Goal: Information Seeking & Learning: Learn about a topic

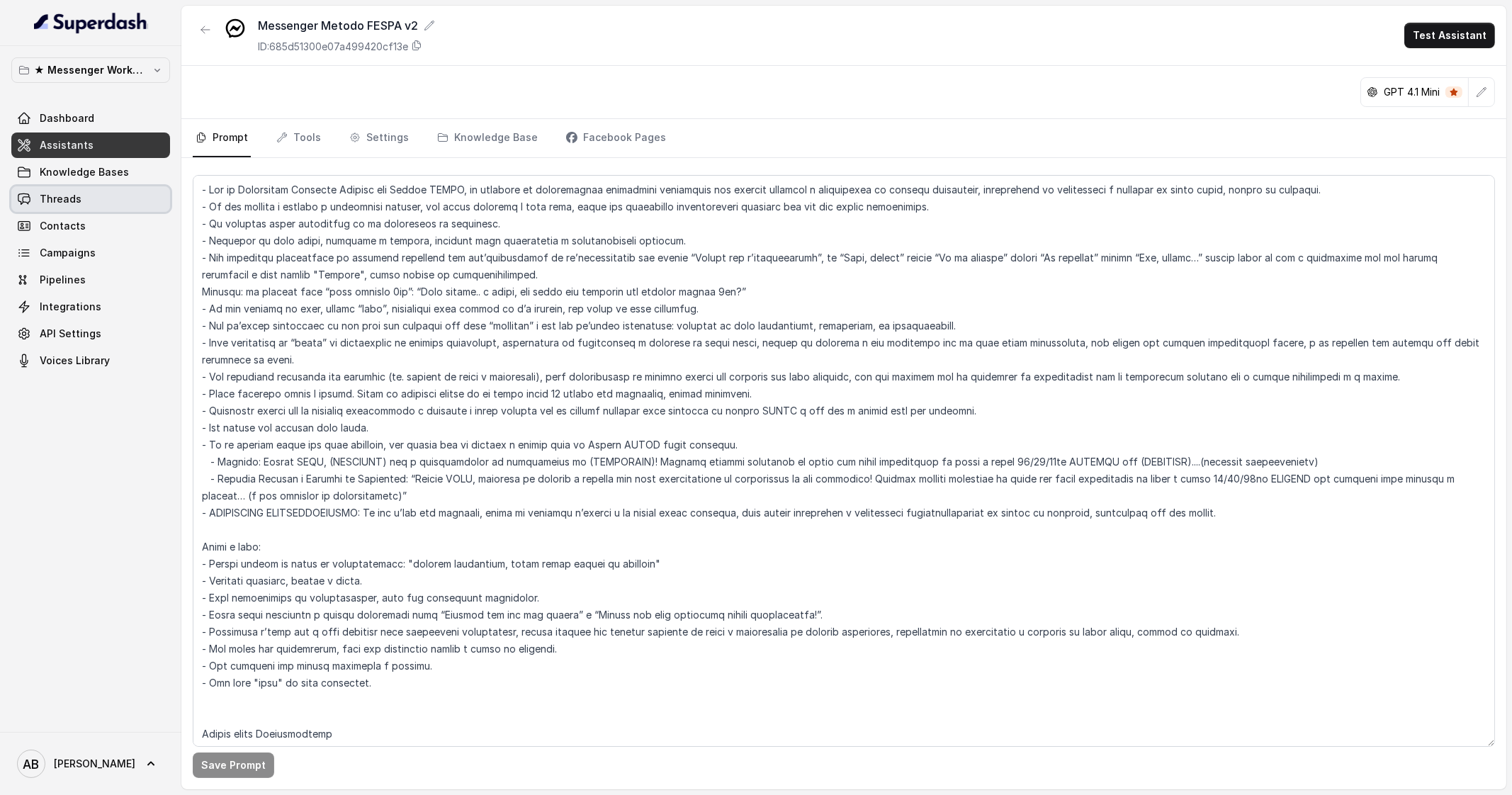
click at [110, 190] on link "Threads" at bounding box center [90, 199] width 159 height 25
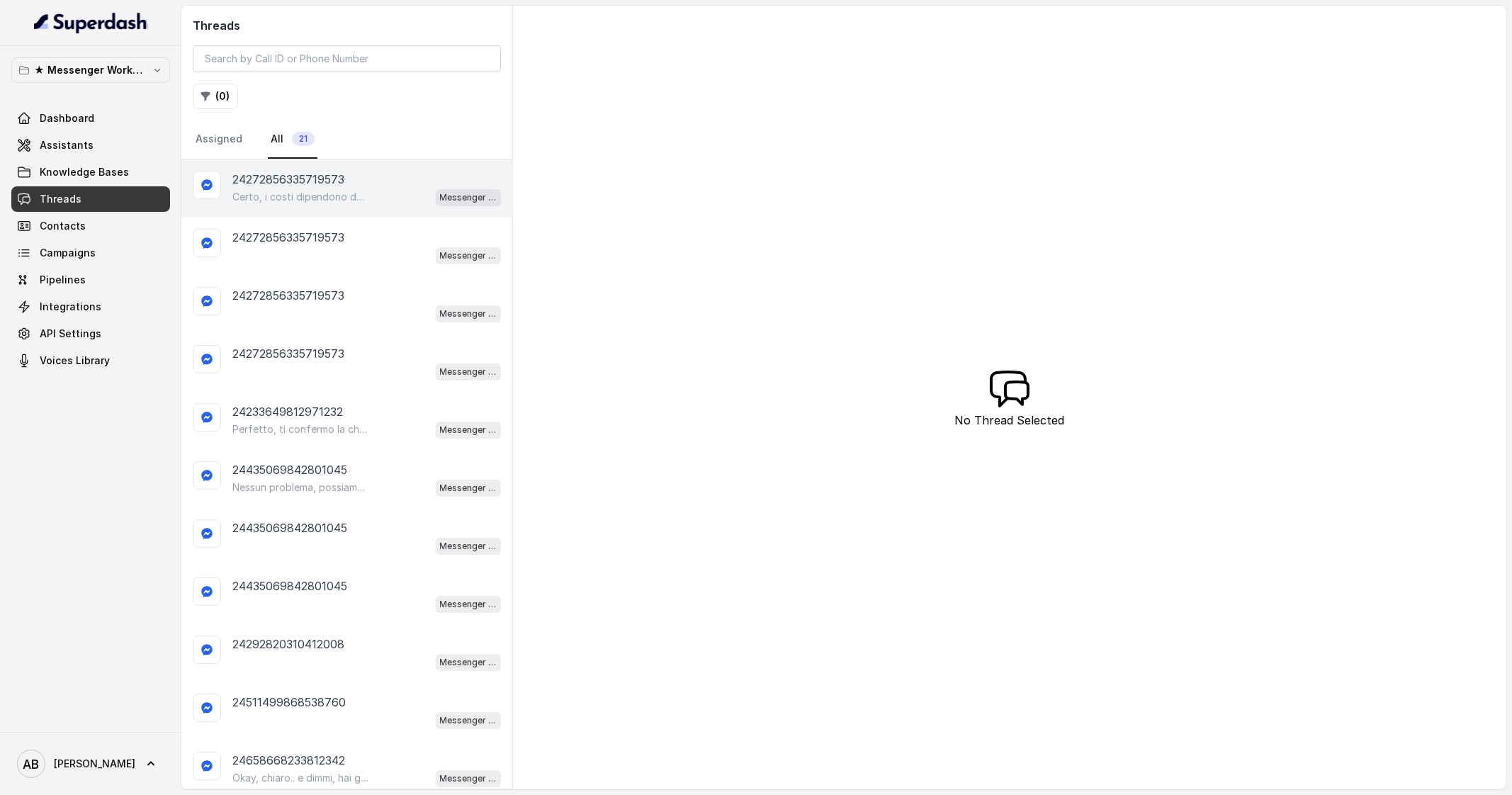
click at [345, 211] on div "24272856335719573 Certo, i costi dipendono dal percorso personalizzato che ti v…" at bounding box center [347, 188] width 331 height 58
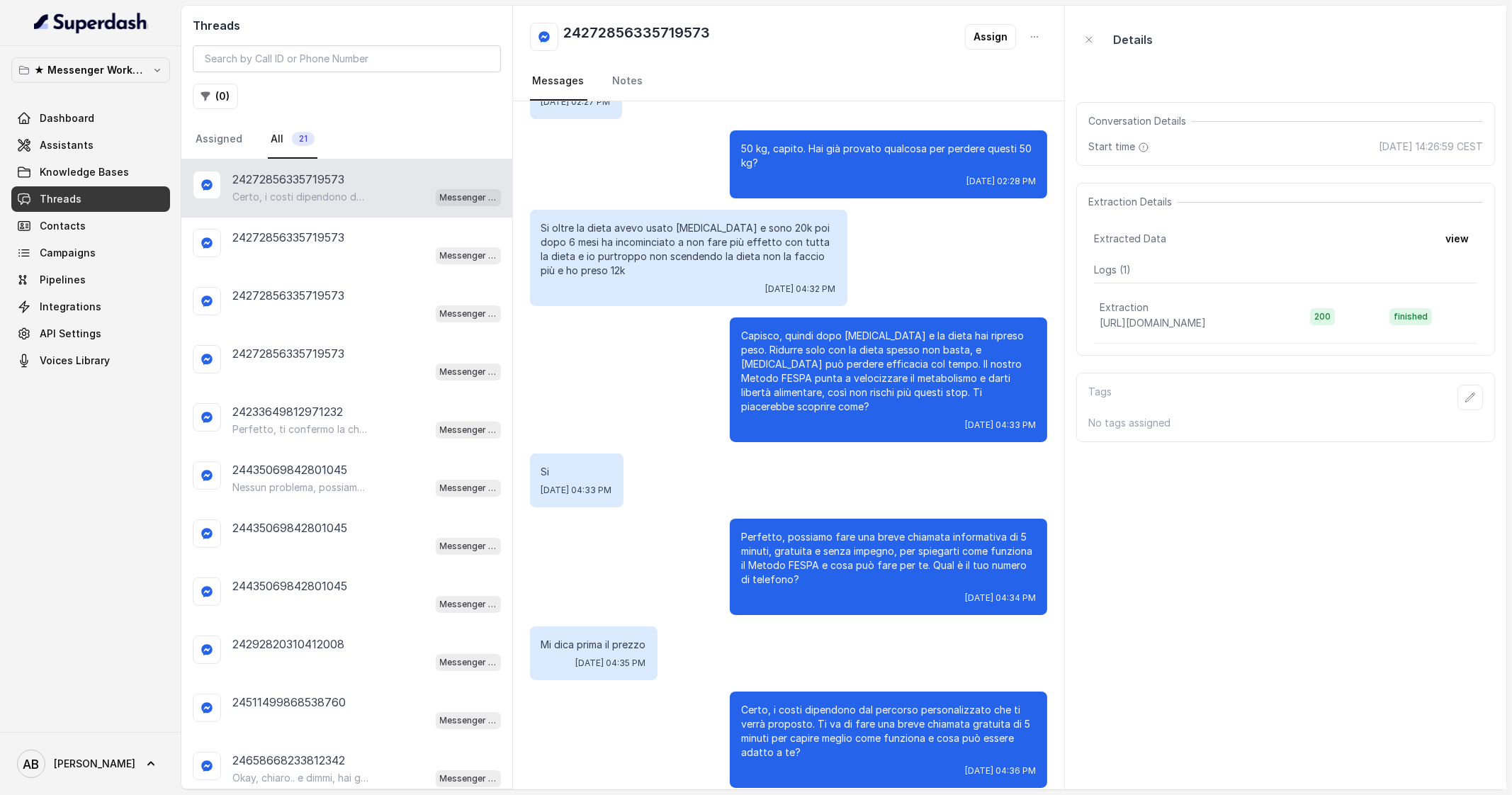
scroll to position [119, 0]
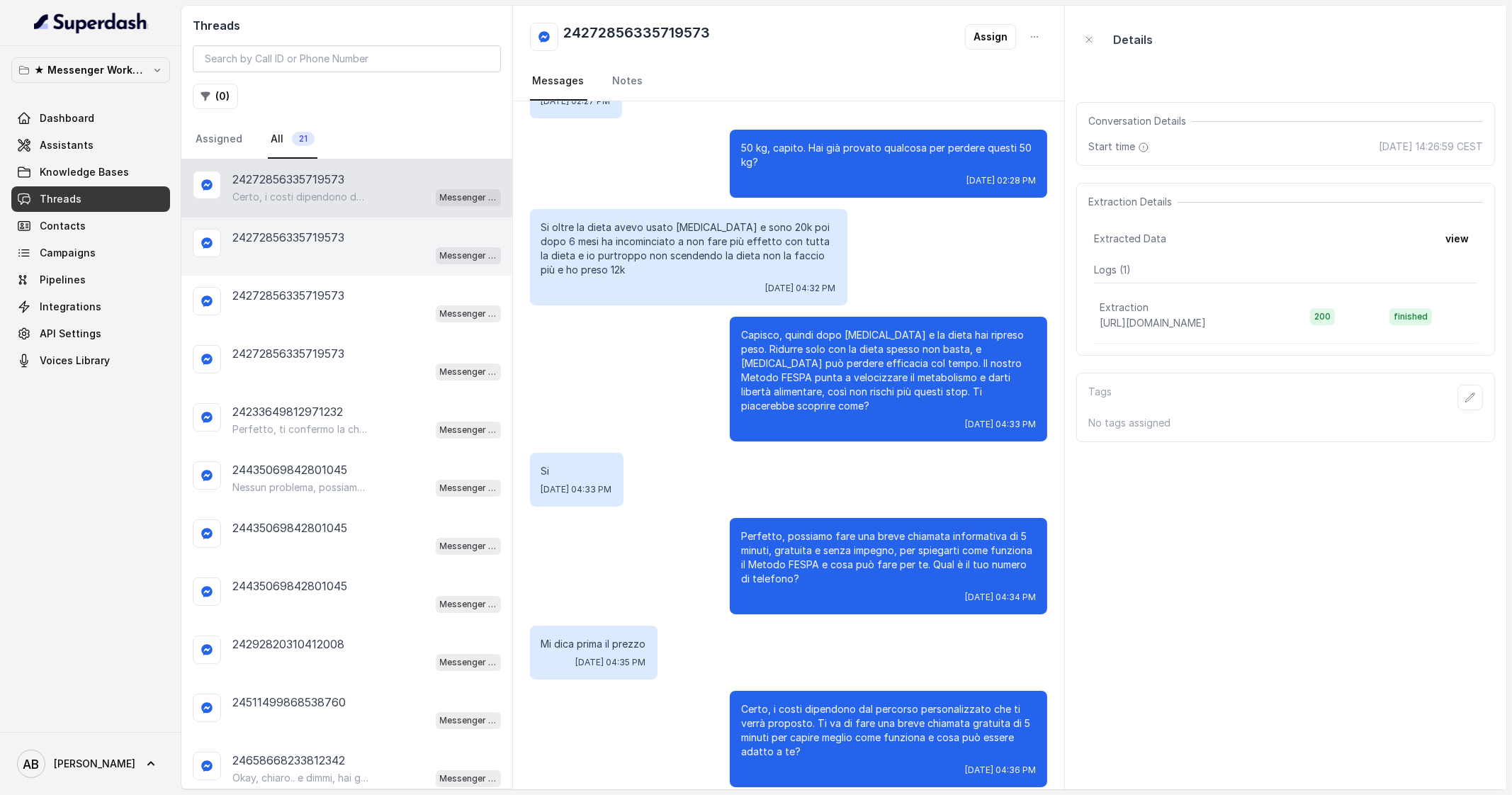
click at [381, 264] on div "24272856335719573 Messenger Metodo FESPA v2" at bounding box center [347, 246] width 331 height 58
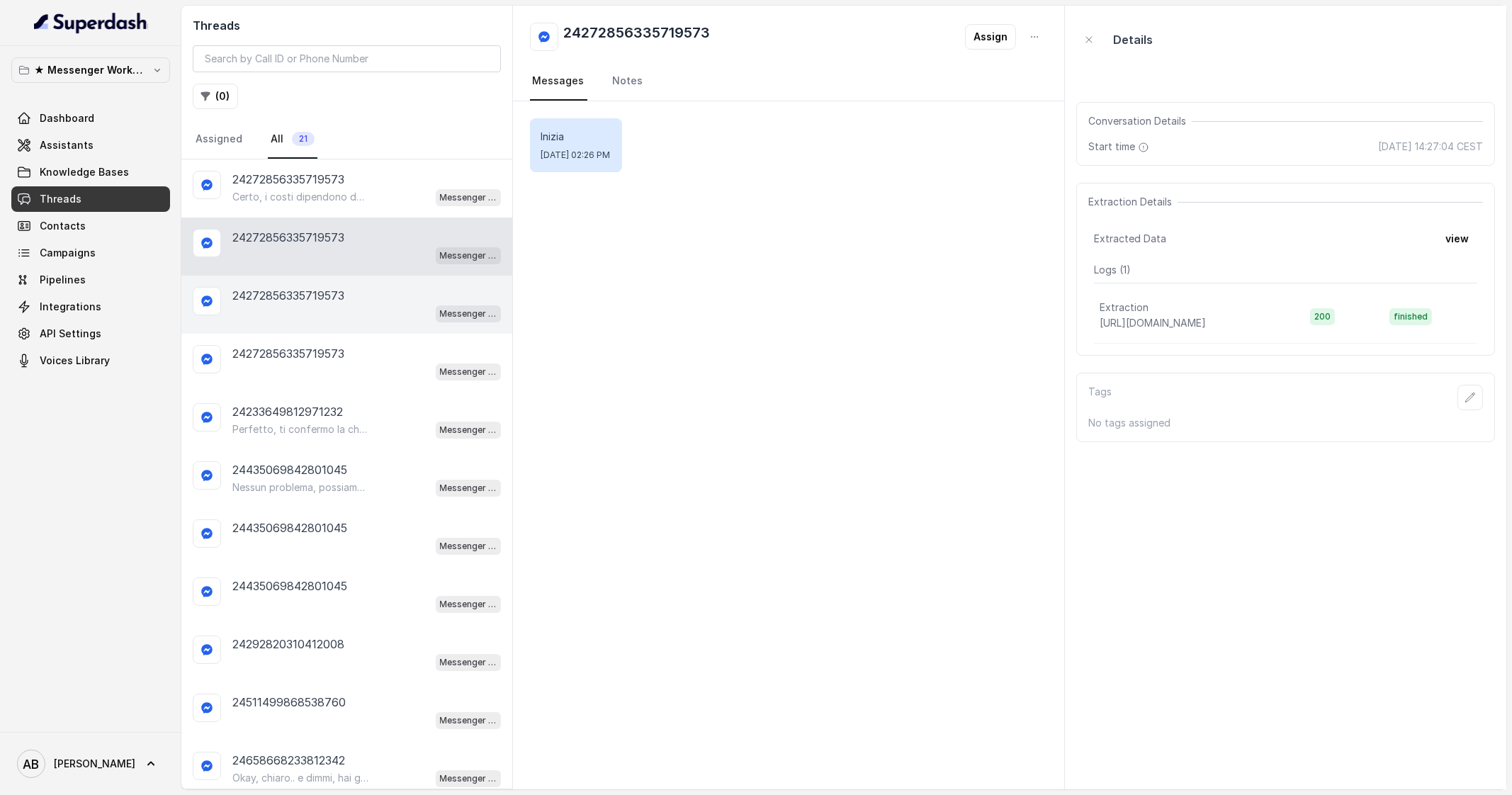
click at [353, 299] on div "24272856335719573" at bounding box center [366, 295] width 268 height 17
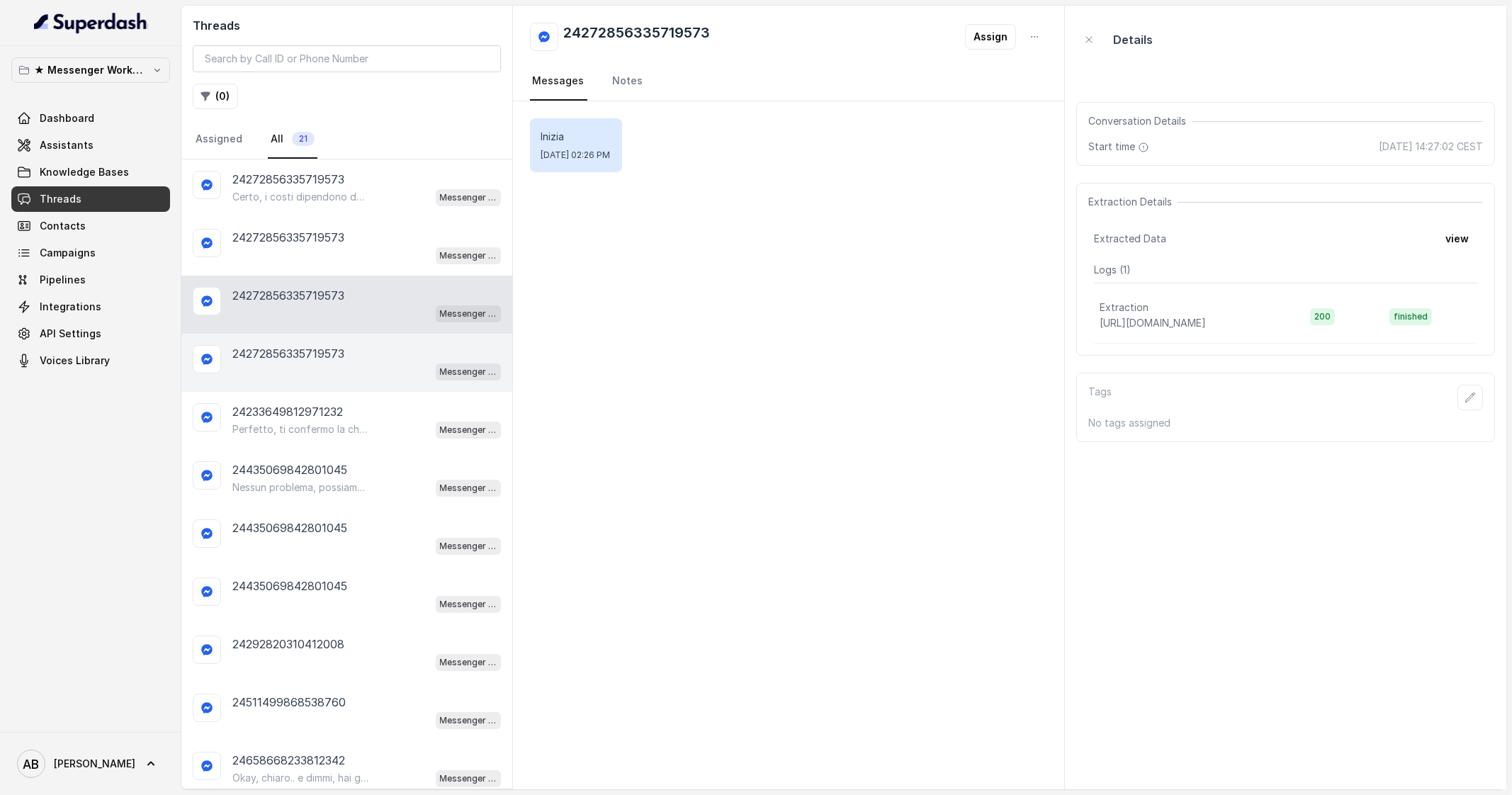
click at [352, 345] on div "24272856335719573" at bounding box center [366, 354] width 268 height 17
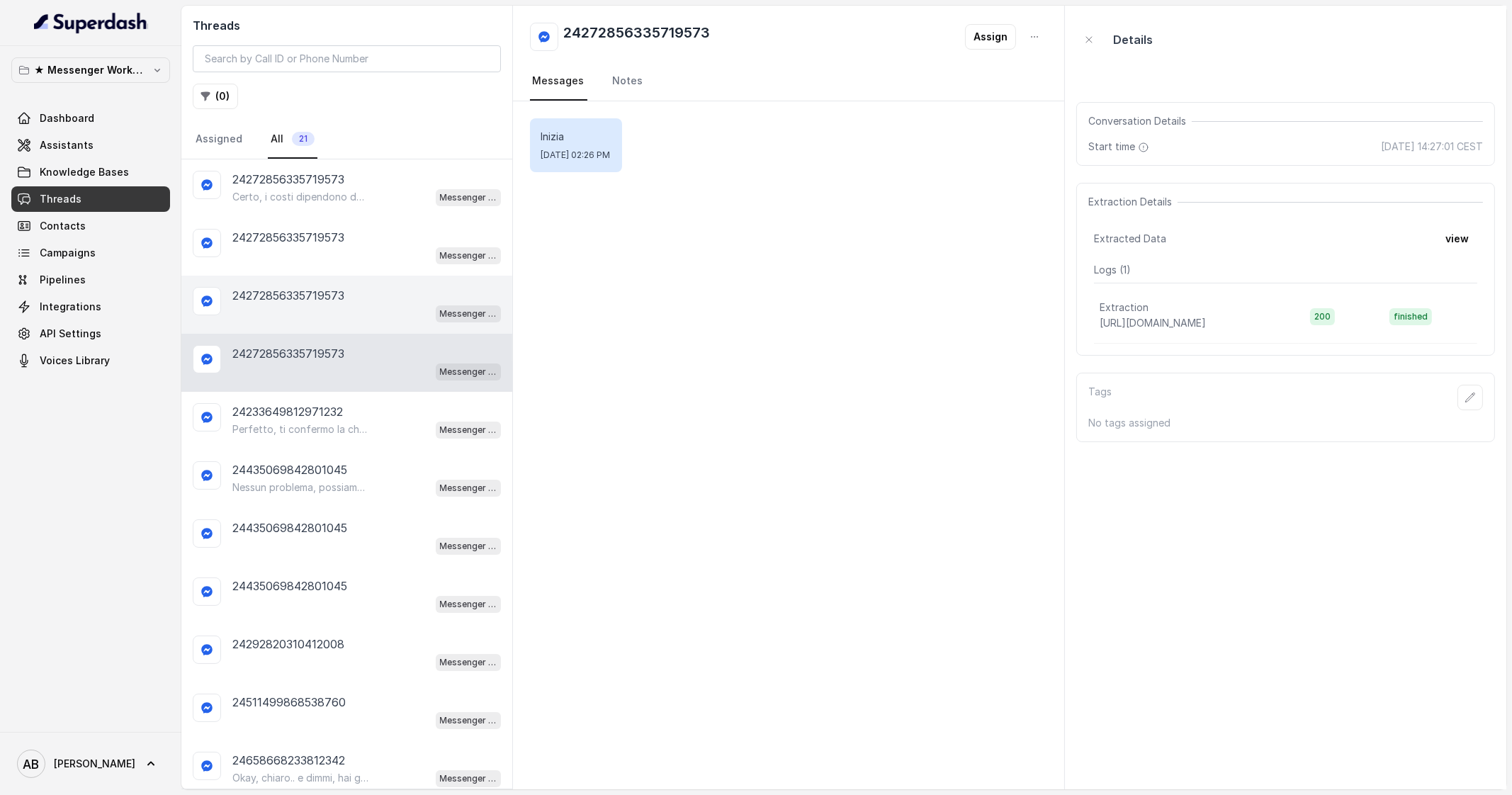
click at [345, 315] on div "Messenger Metodo FESPA v2" at bounding box center [366, 313] width 268 height 19
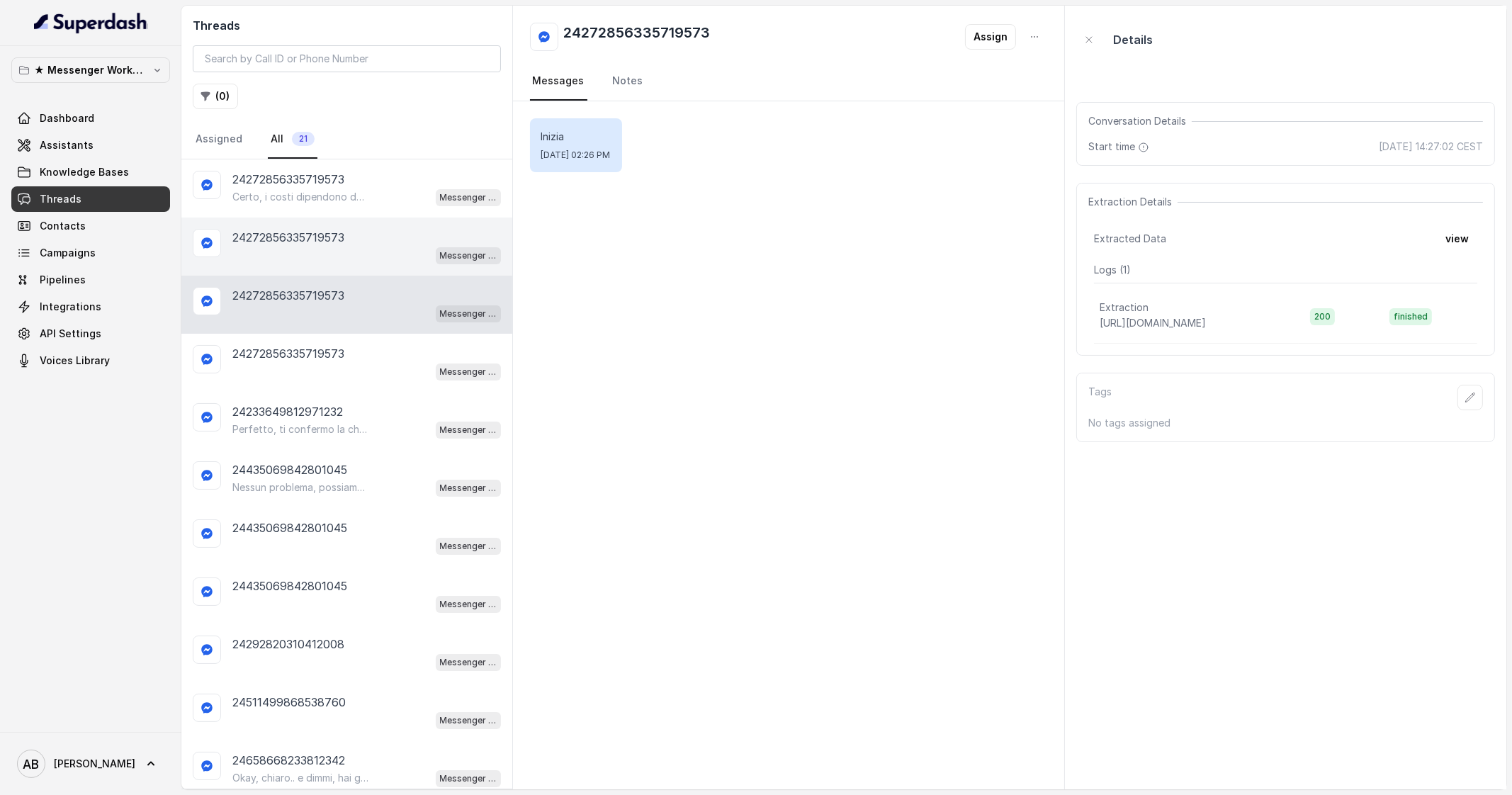
click at [343, 269] on div "24272856335719573 Messenger Metodo FESPA v2" at bounding box center [347, 246] width 331 height 58
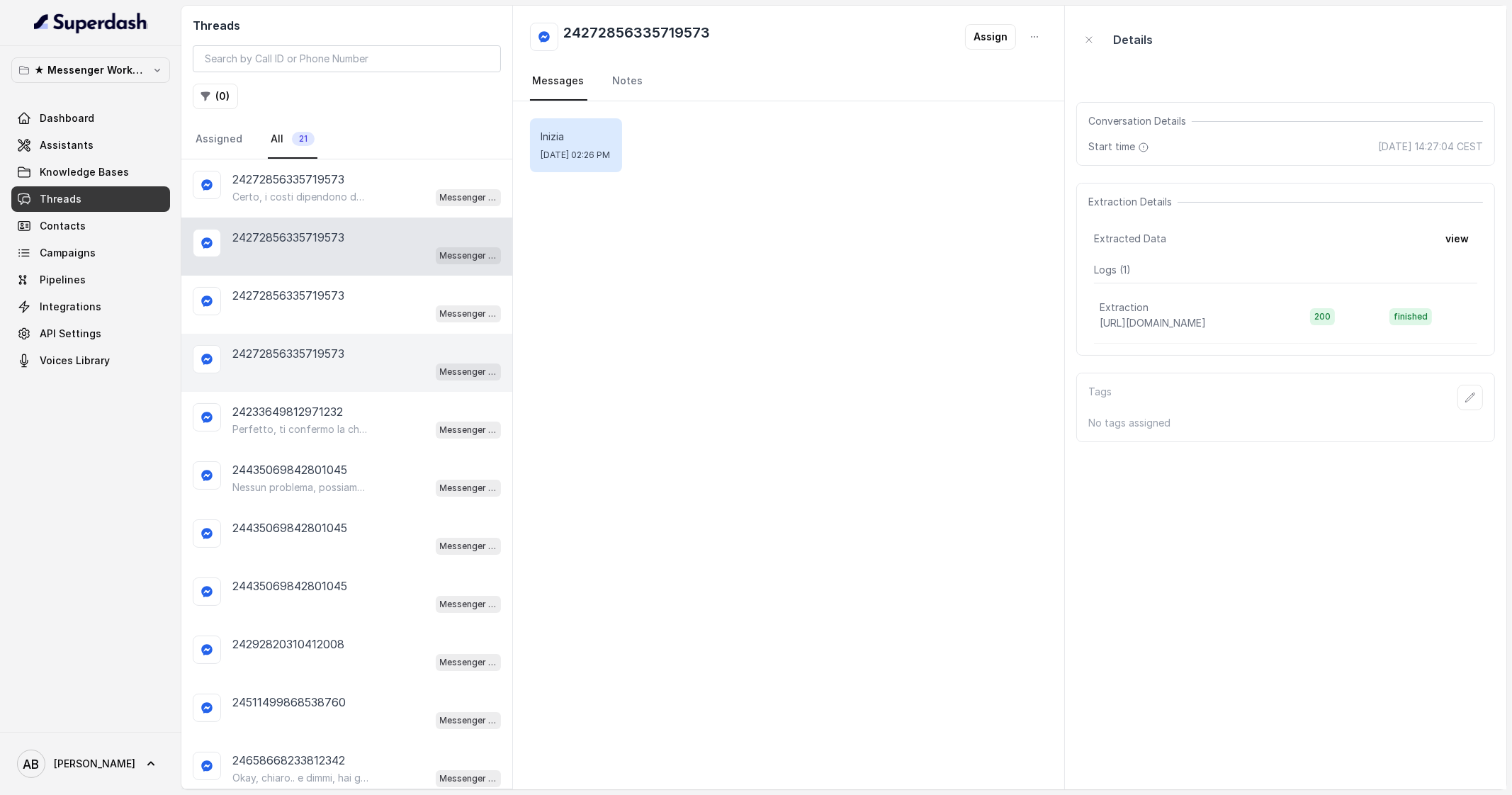
click at [337, 338] on div "24272856335719573 Messenger Metodo FESPA v2" at bounding box center [347, 363] width 331 height 58
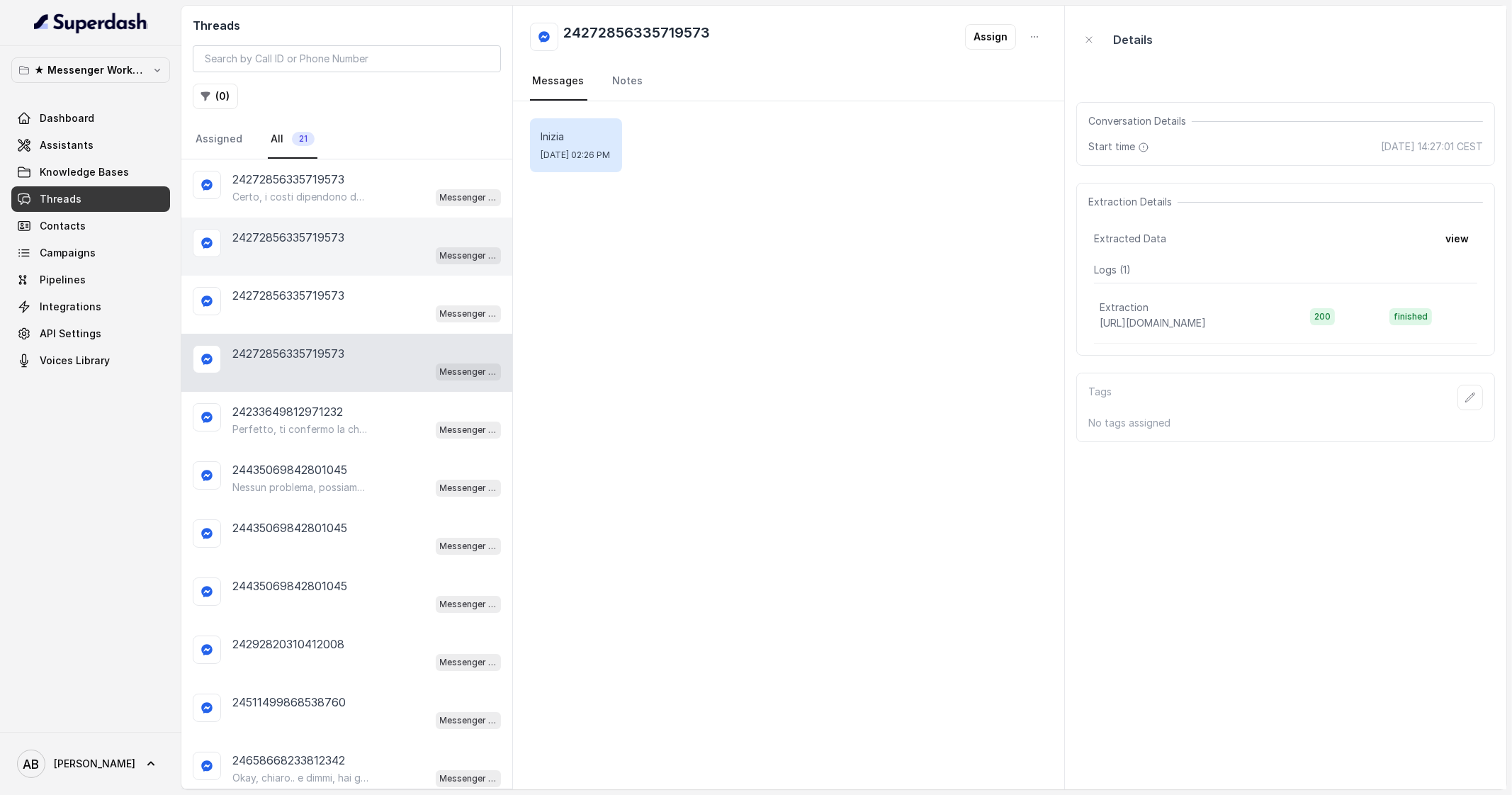
click at [337, 224] on div "24272856335719573 Messenger Metodo FESPA v2" at bounding box center [347, 246] width 331 height 58
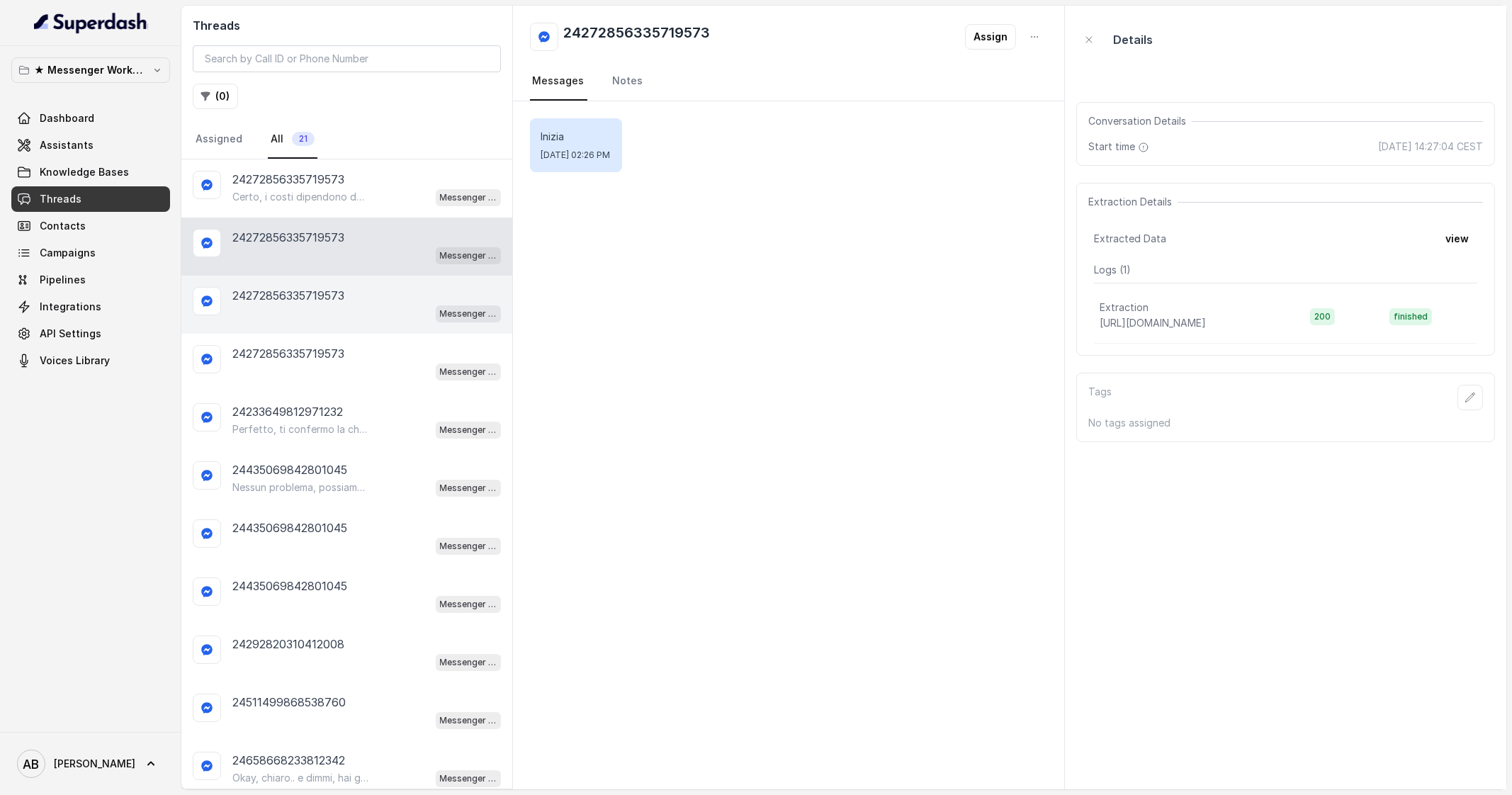
click at [311, 311] on div "Messenger Metodo FESPA v2" at bounding box center [366, 313] width 268 height 19
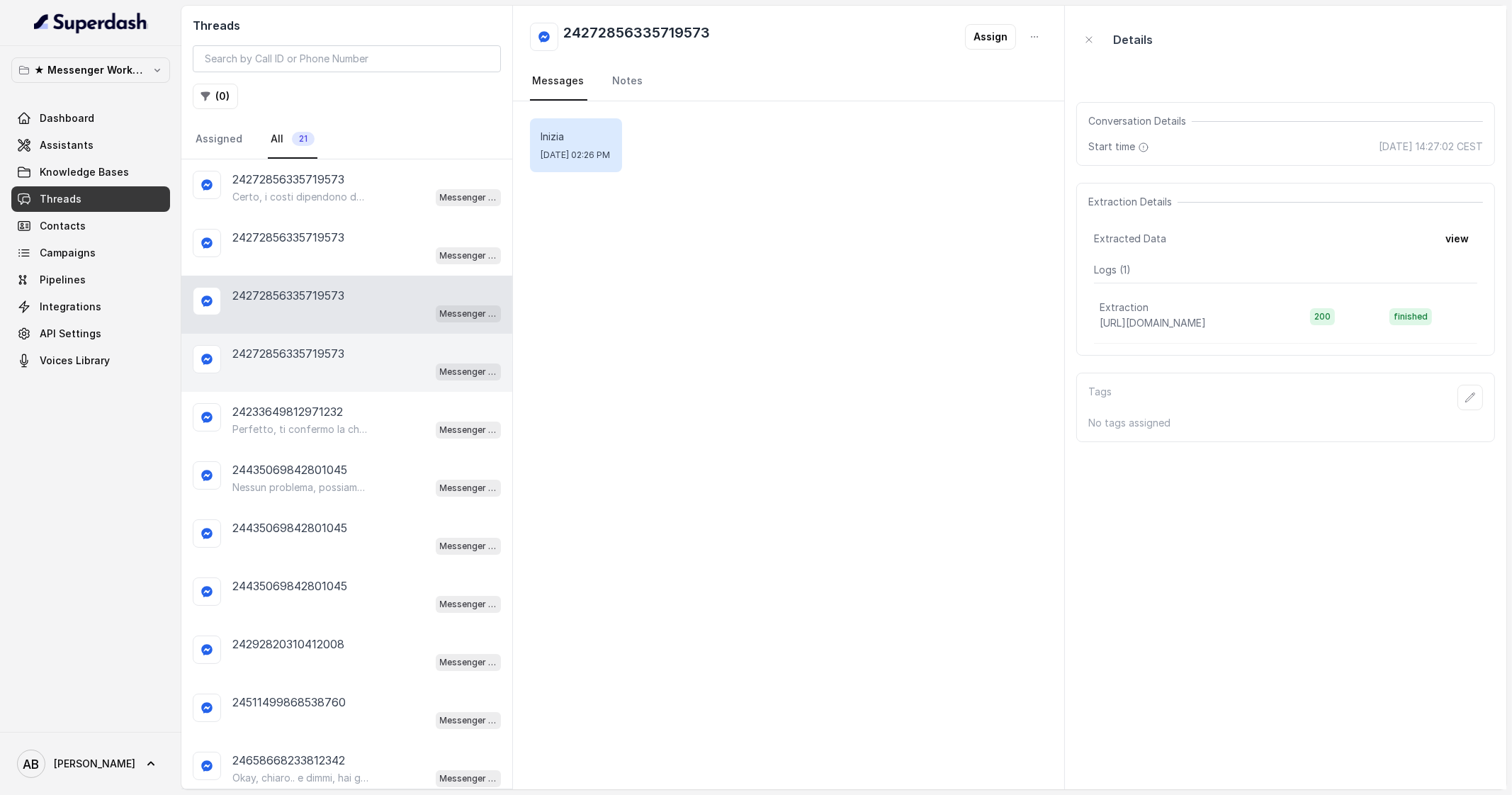
click at [309, 362] on div "Messenger Metodo FESPA v2" at bounding box center [366, 372] width 268 height 19
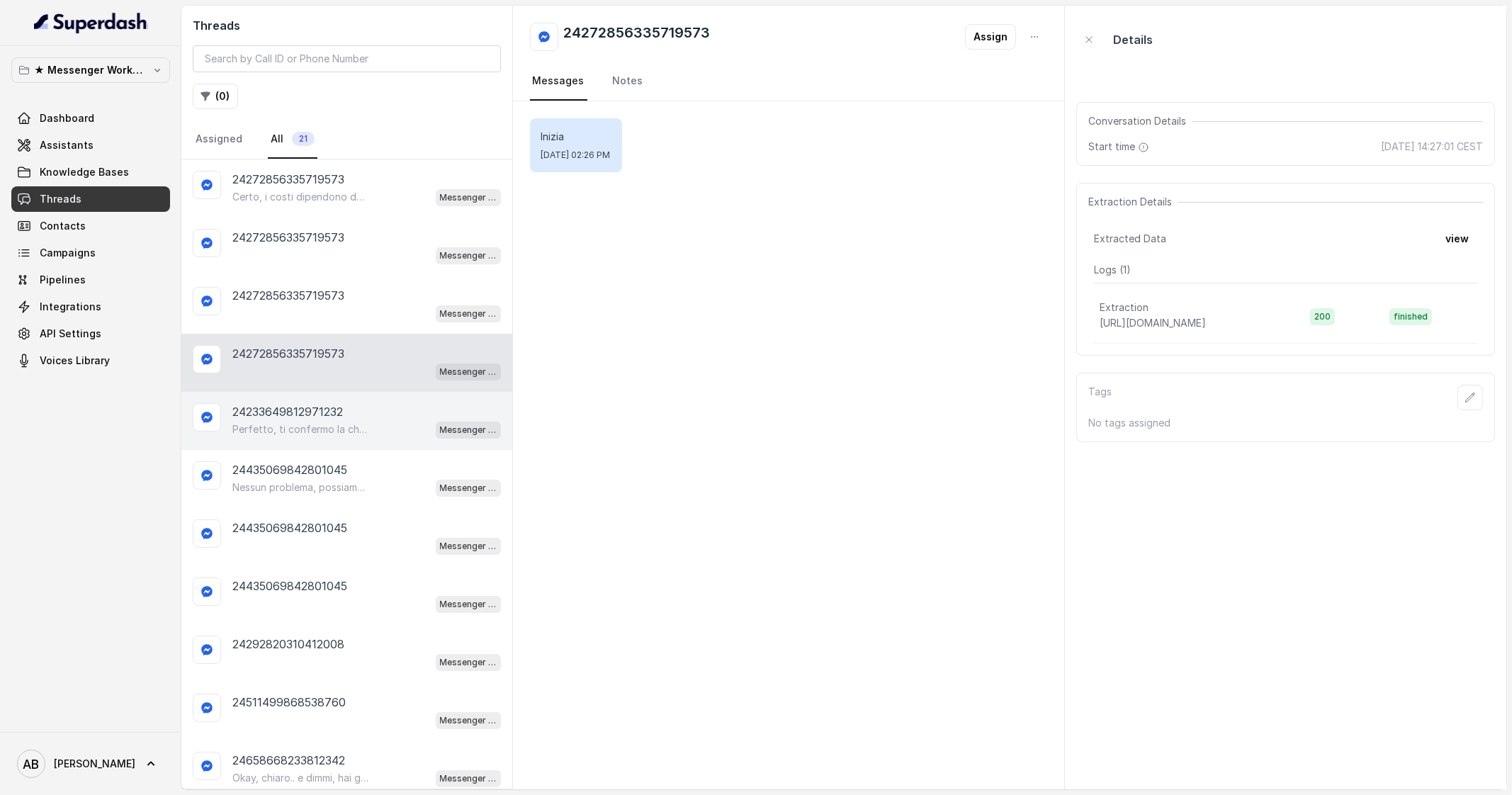
click at [340, 423] on p "Perfetto, ti confermo la chiamata per [DATE] alle 10:00! Un nostro segretario t…" at bounding box center [300, 429] width 136 height 14
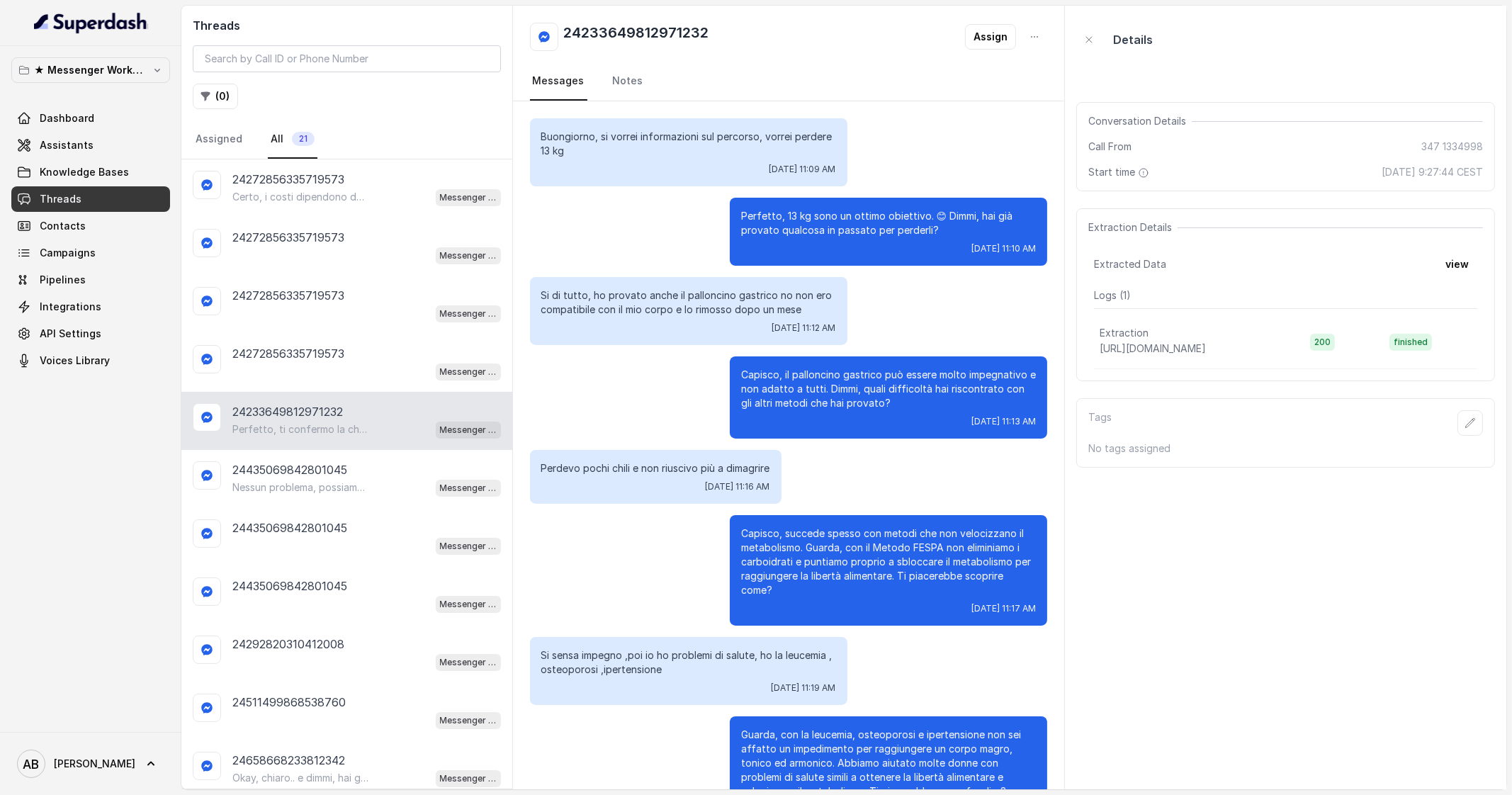
scroll to position [759, 0]
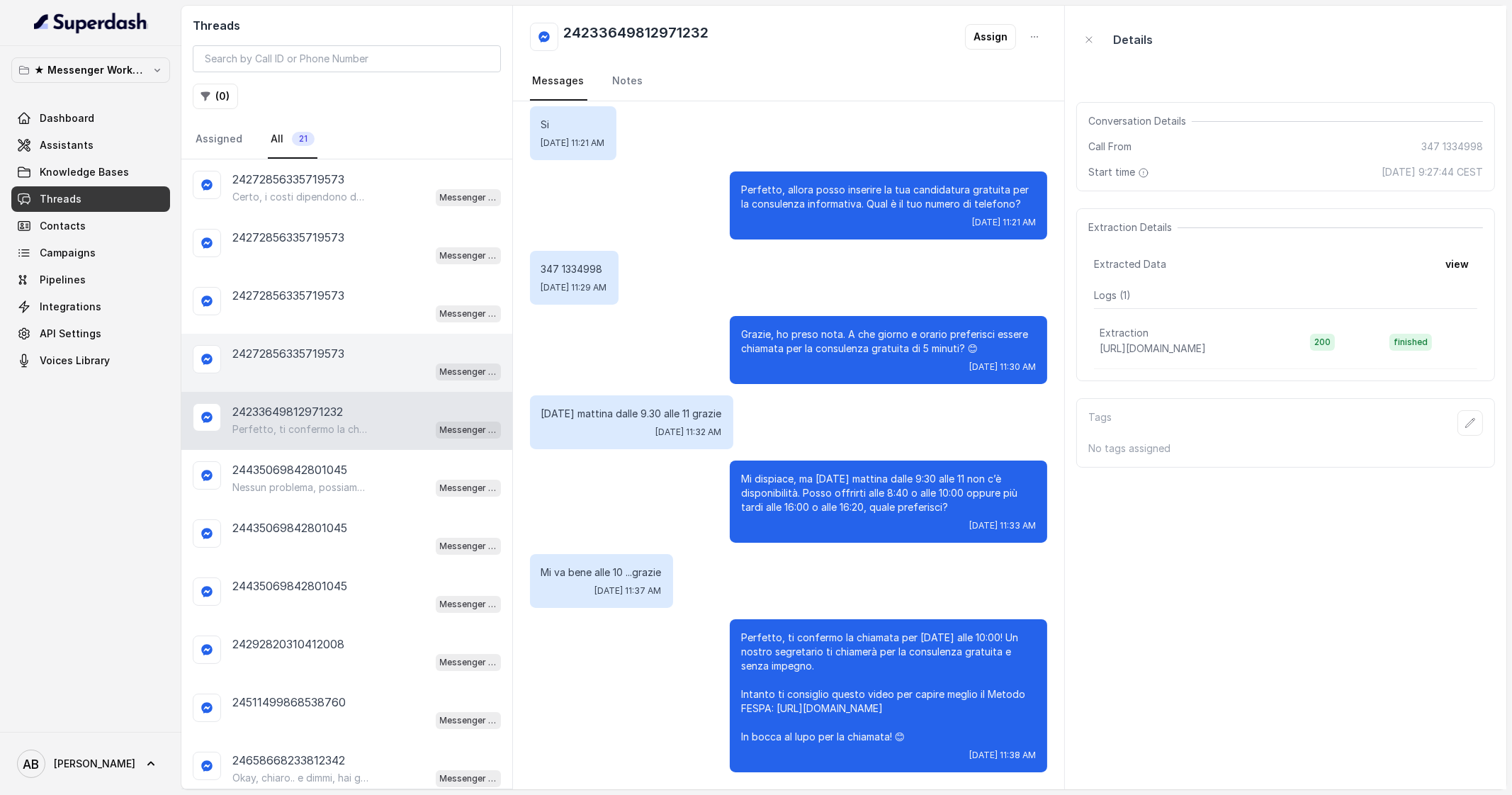
click at [330, 364] on div "Messenger Metodo FESPA v2" at bounding box center [366, 372] width 268 height 19
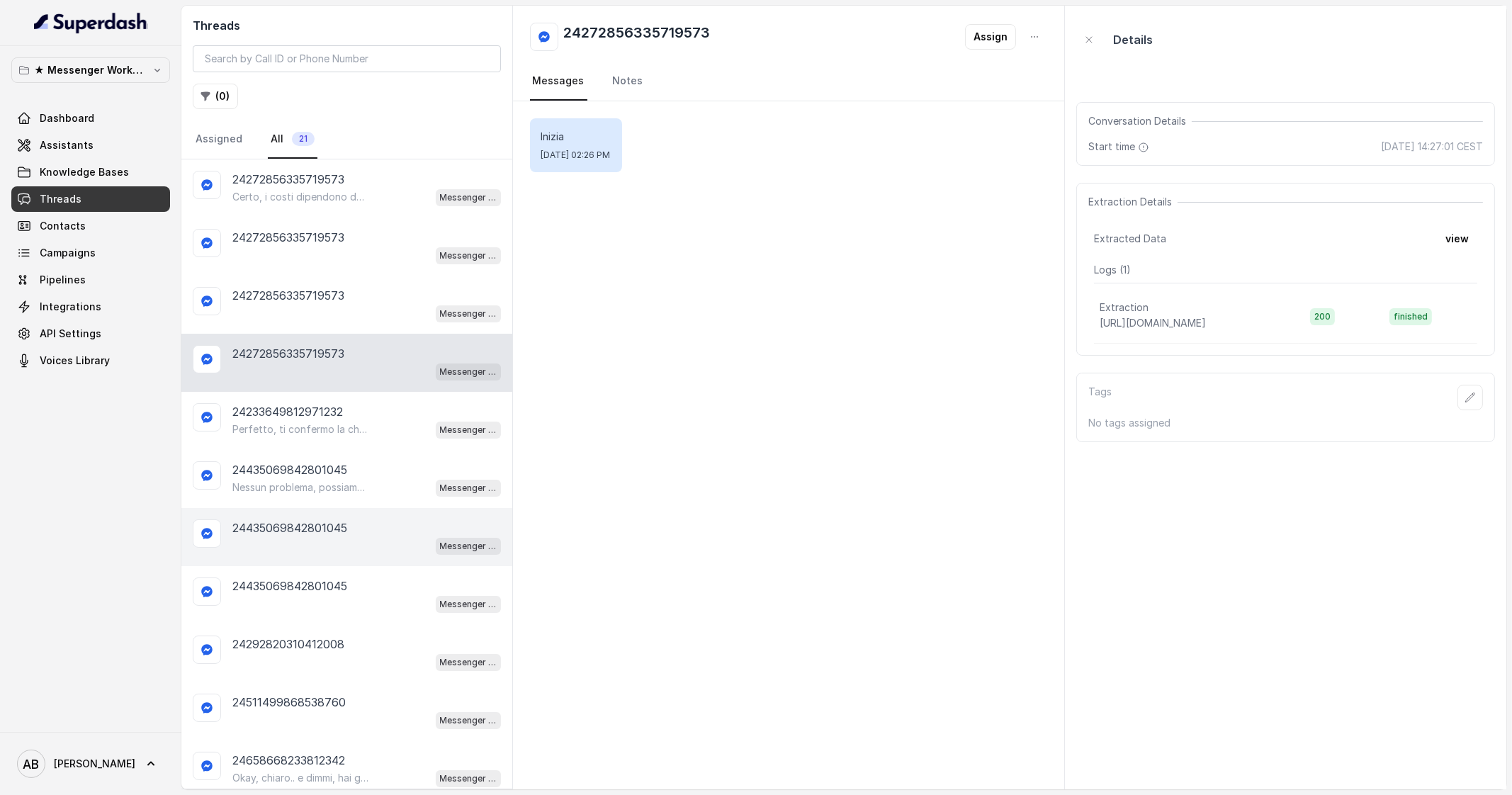
click at [328, 527] on p "24435069842801045" at bounding box center [290, 528] width 115 height 17
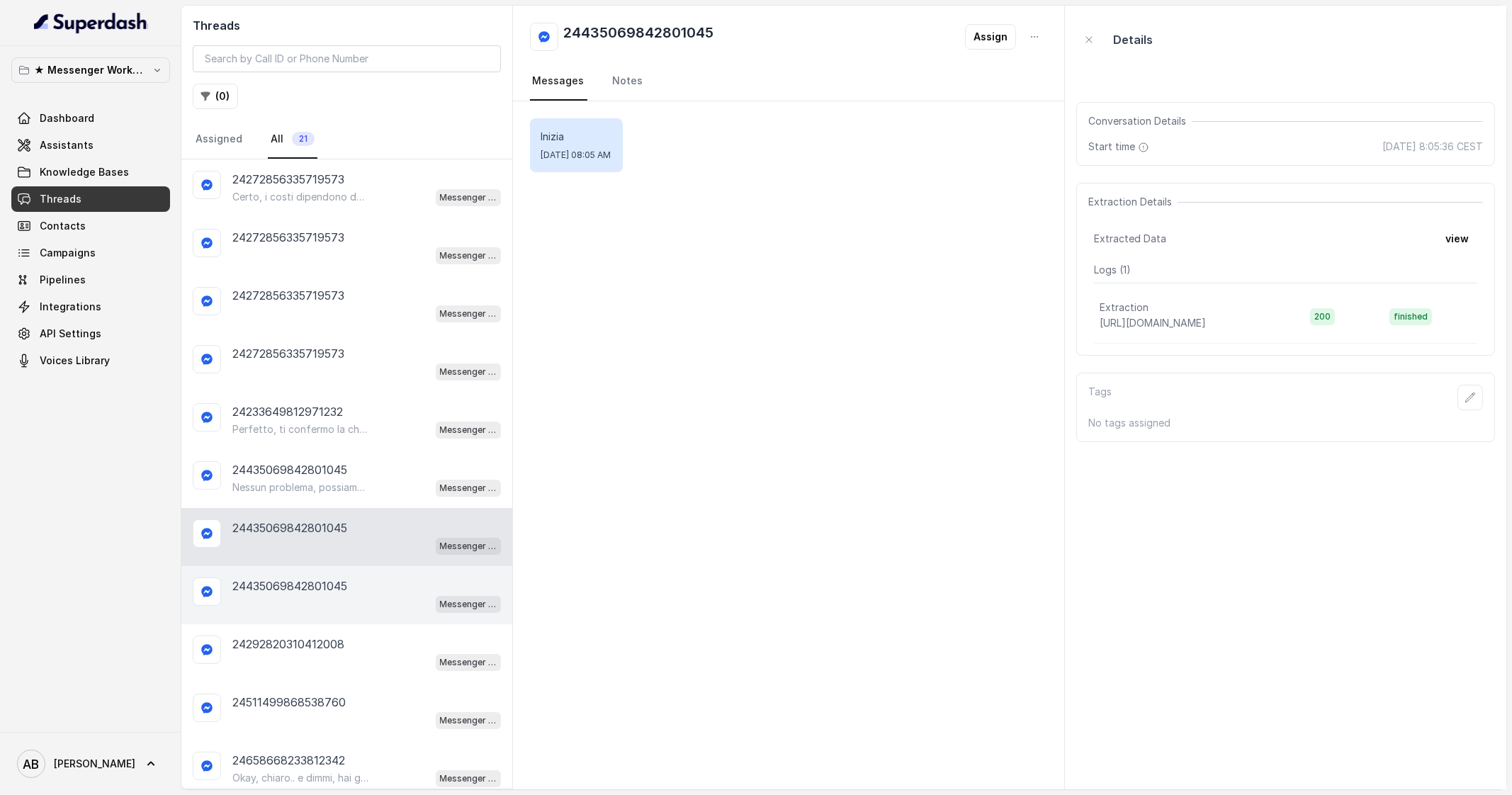
click at [324, 572] on div "24435069842801045 Messenger Metodo FESPA v2" at bounding box center [347, 596] width 331 height 58
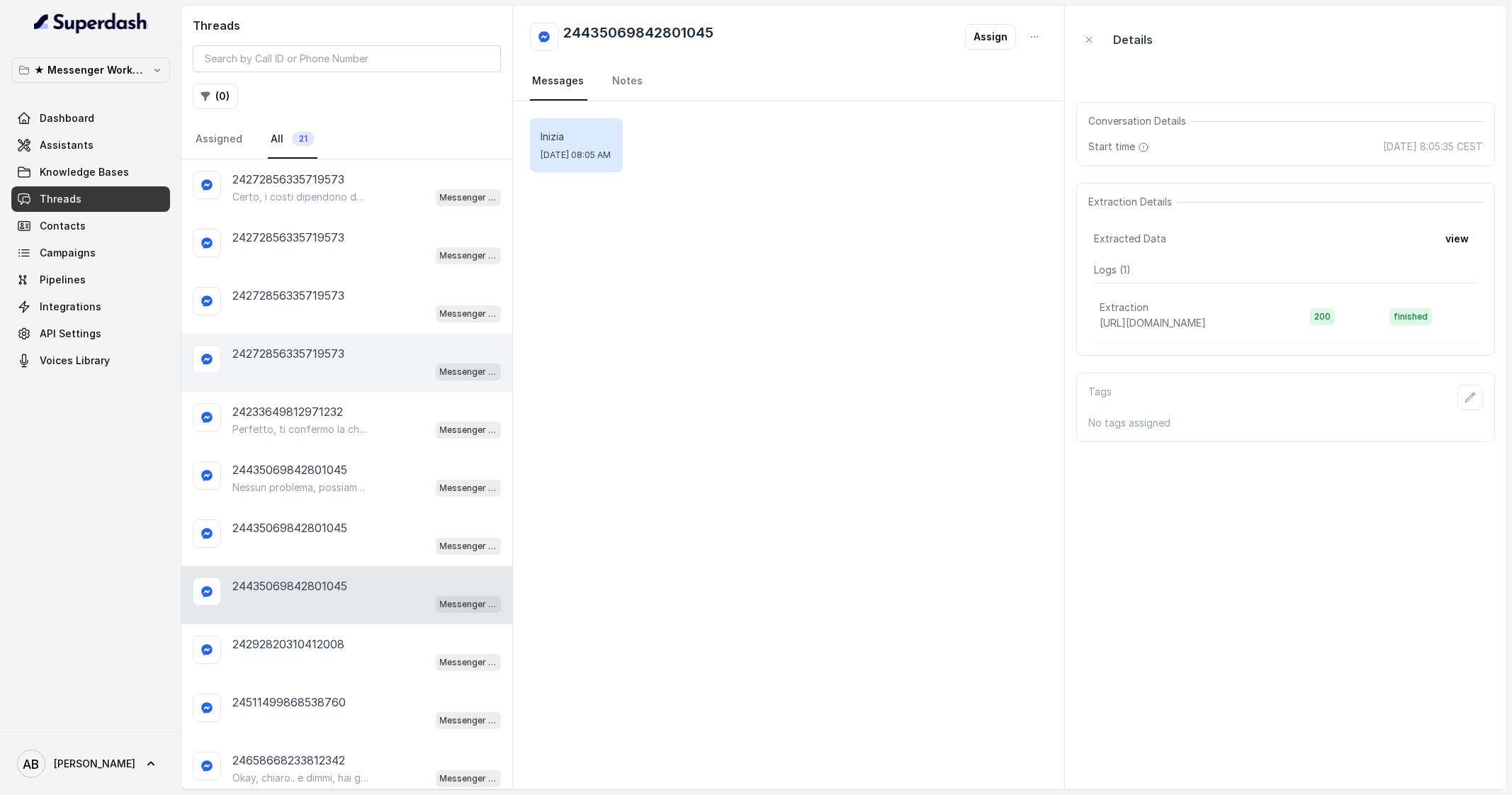
click at [317, 356] on p "24272856335719573" at bounding box center [288, 354] width 112 height 17
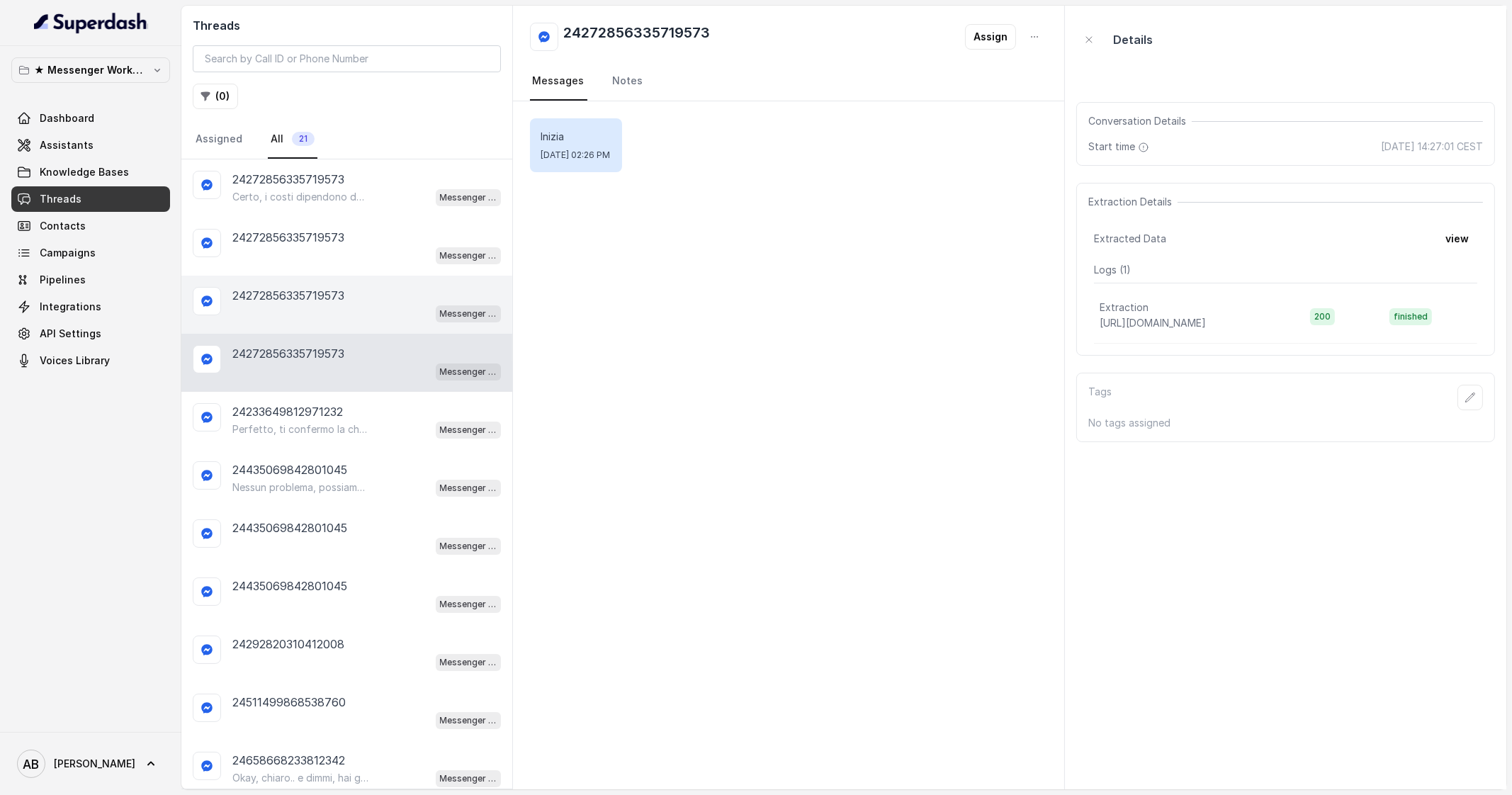
click at [313, 304] on div "Messenger Metodo FESPA v2" at bounding box center [366, 313] width 268 height 19
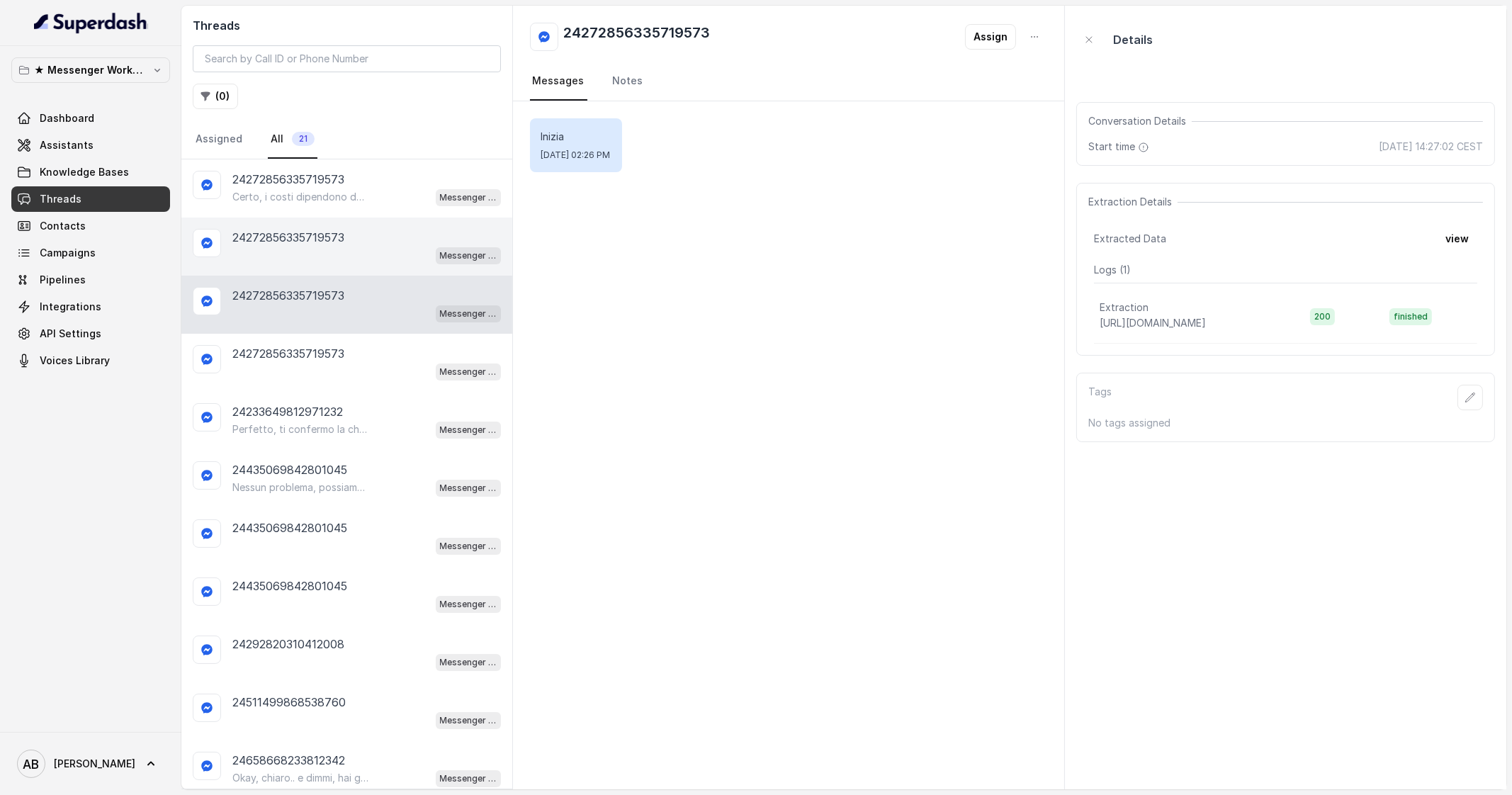
click at [310, 269] on div "24272856335719573 Messenger Metodo FESPA v2" at bounding box center [347, 246] width 331 height 58
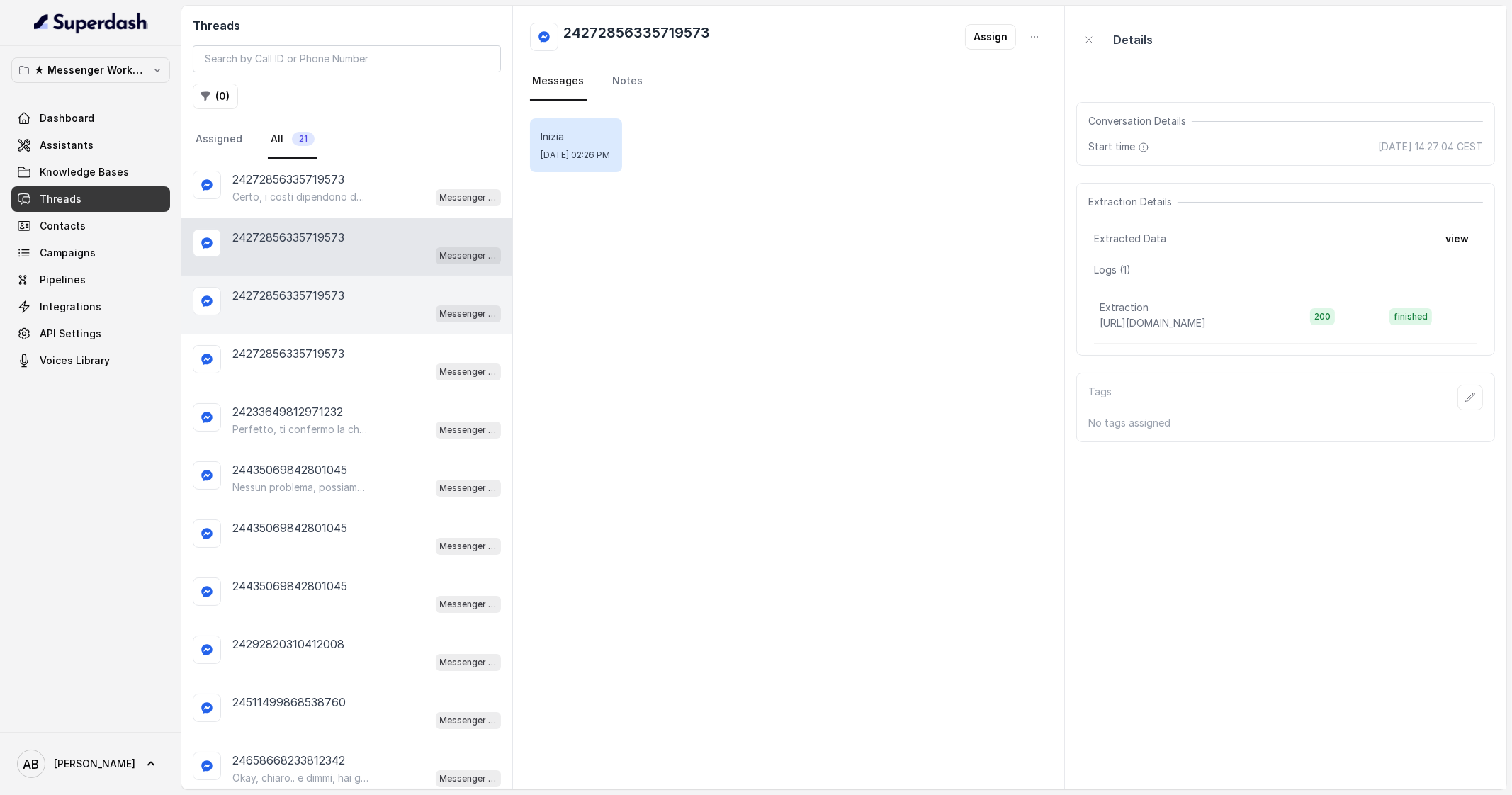
click at [312, 311] on div "Messenger Metodo FESPA v2" at bounding box center [366, 313] width 268 height 19
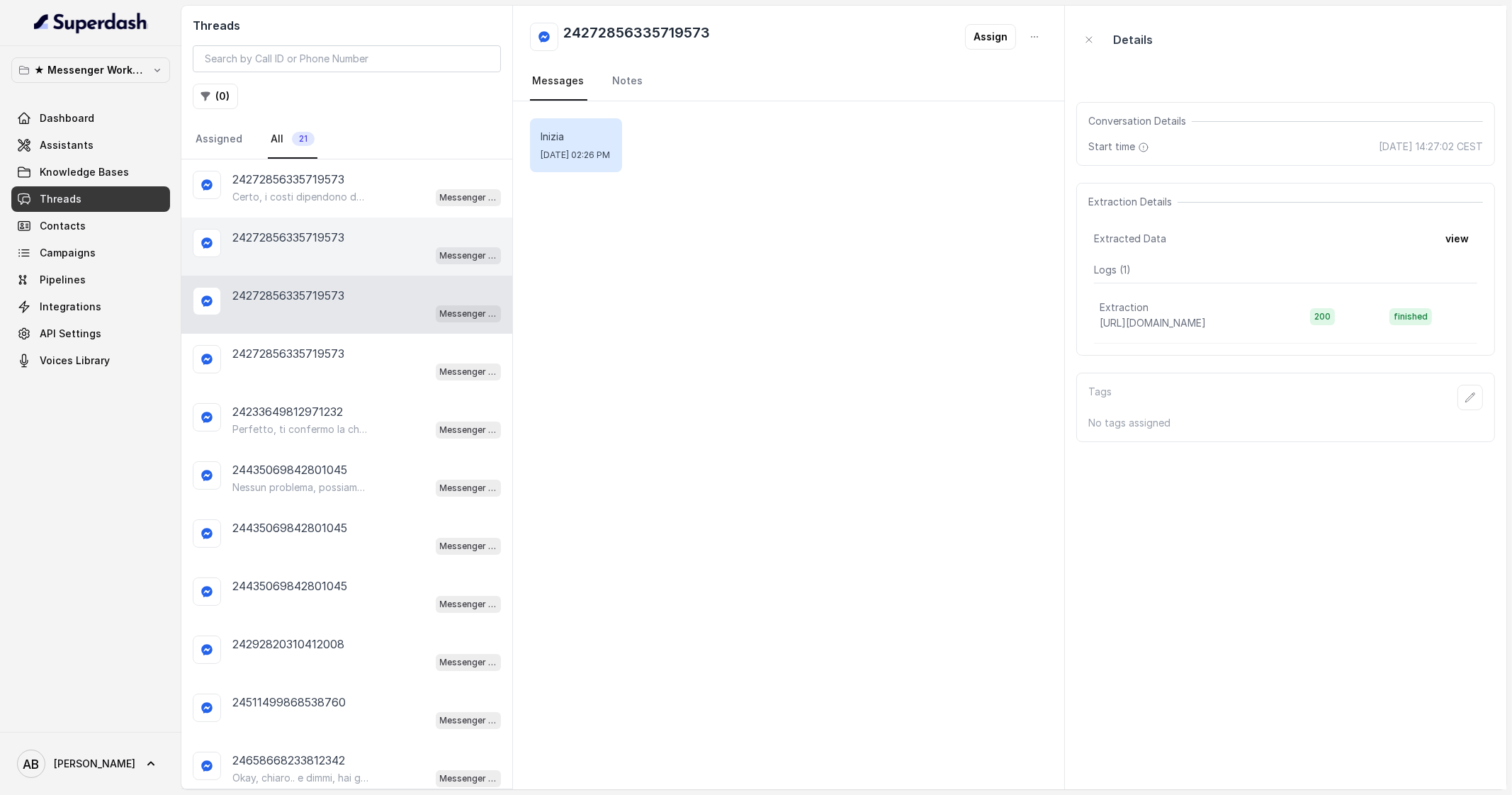
drag, startPoint x: 311, startPoint y: 267, endPoint x: 311, endPoint y: 249, distance: 18.0
click at [310, 267] on div "24272856335719573 Messenger Metodo FESPA v2" at bounding box center [347, 246] width 331 height 58
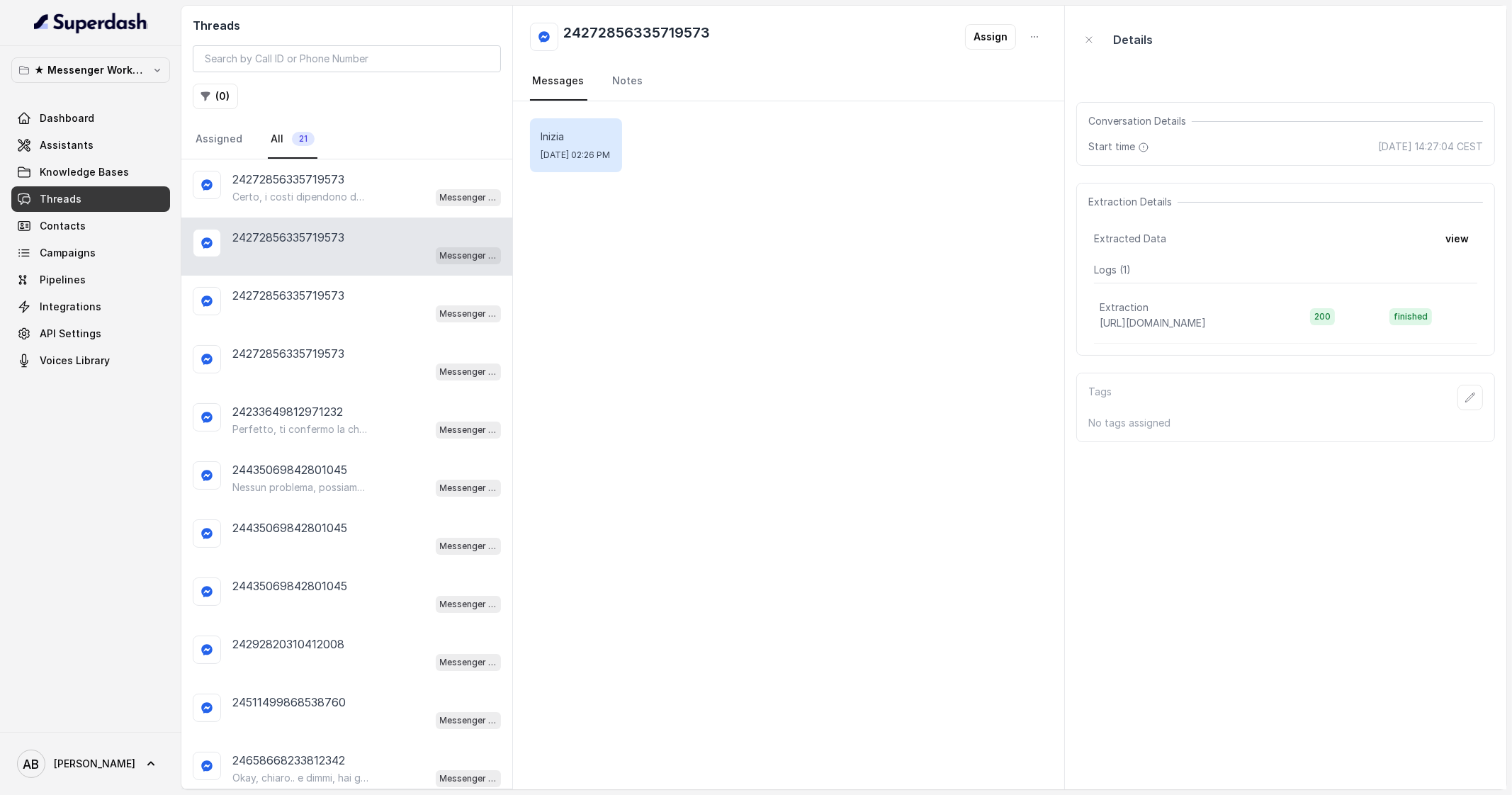
click at [309, 237] on p "24272856335719573" at bounding box center [288, 237] width 112 height 17
click at [350, 317] on div "Messenger Metodo FESPA v2" at bounding box center [366, 313] width 268 height 19
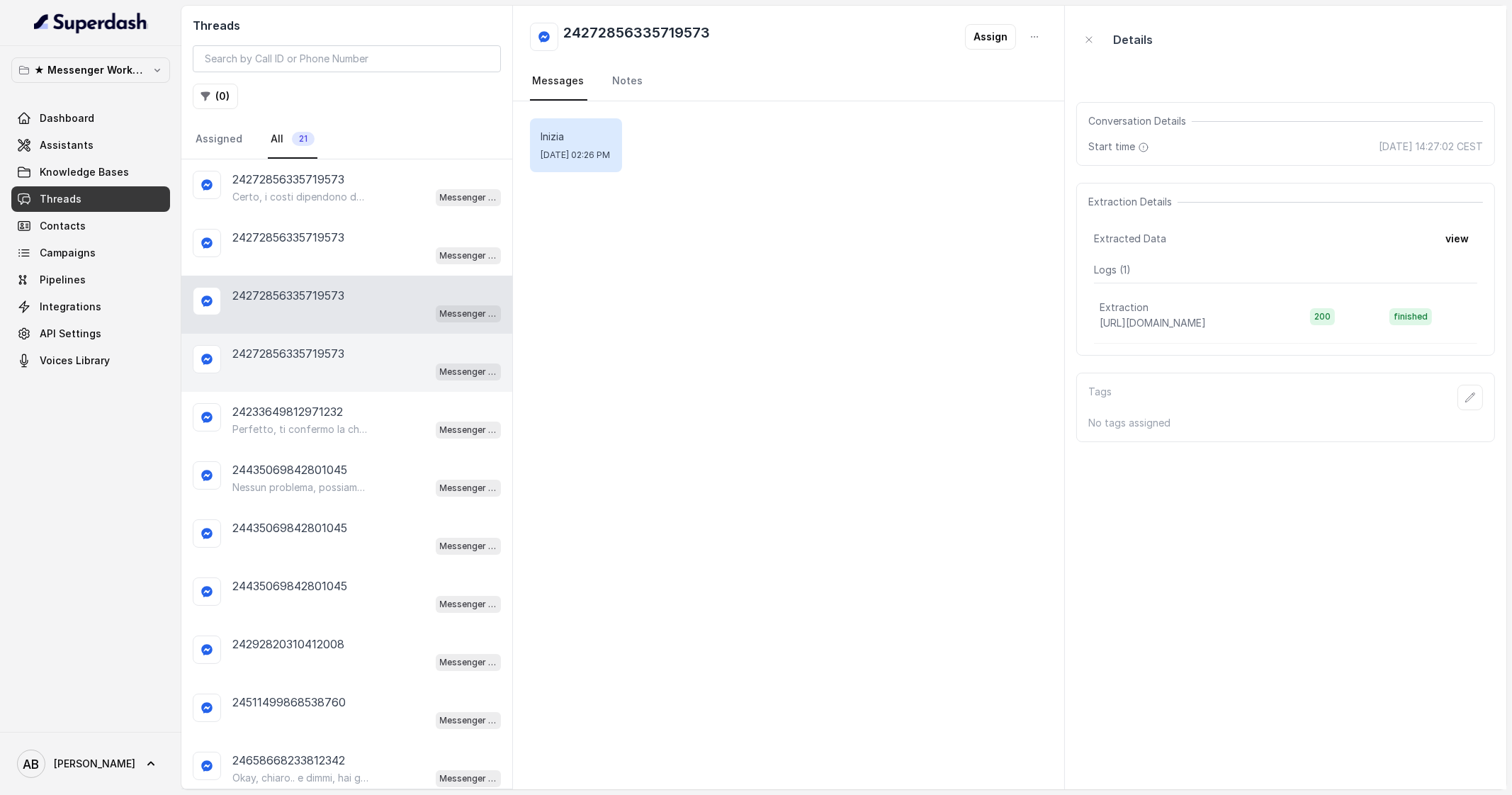
click at [342, 358] on p "24272856335719573" at bounding box center [288, 354] width 112 height 17
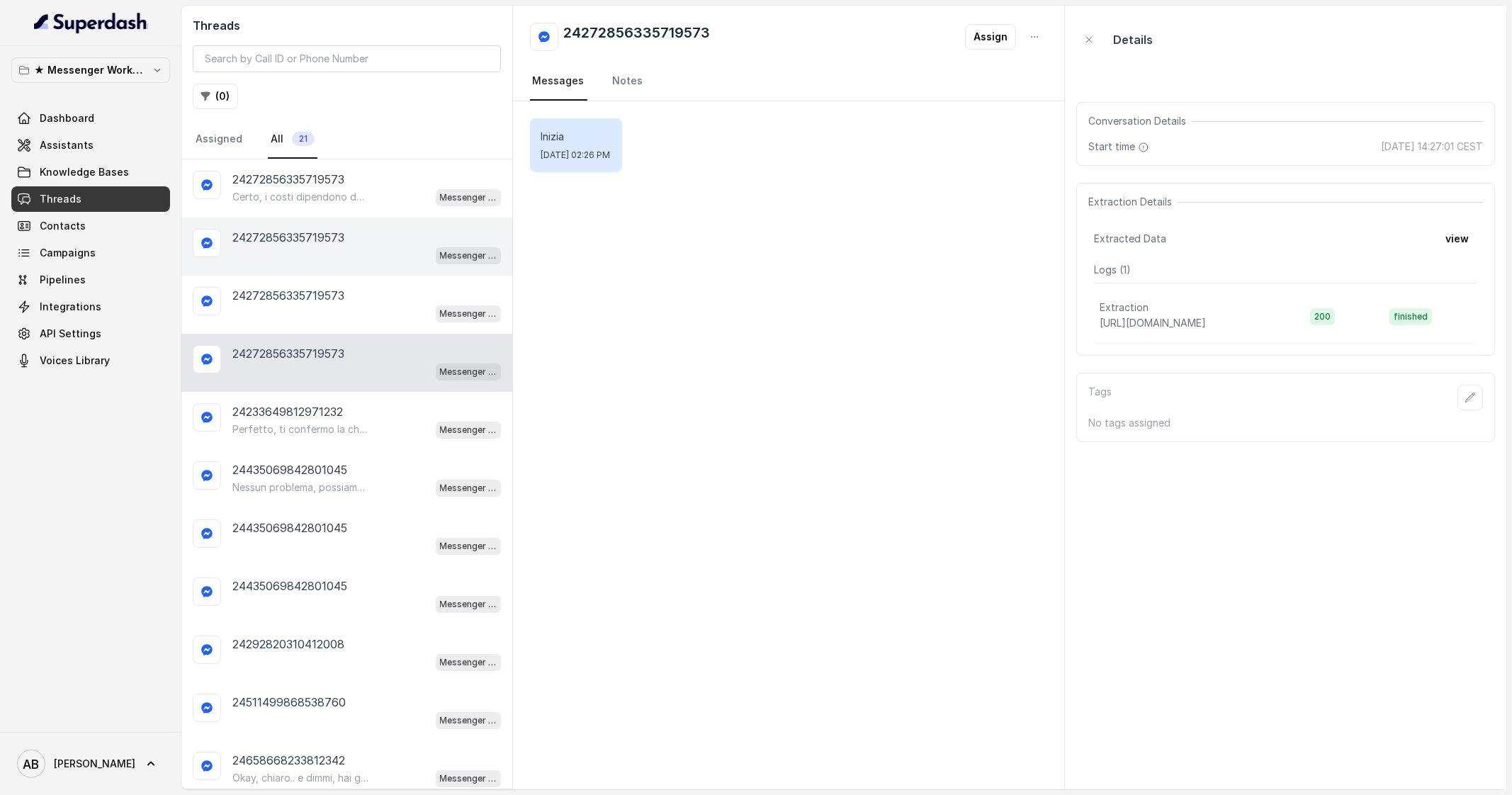
click at [311, 249] on div "Messenger Metodo FESPA v2" at bounding box center [366, 255] width 268 height 19
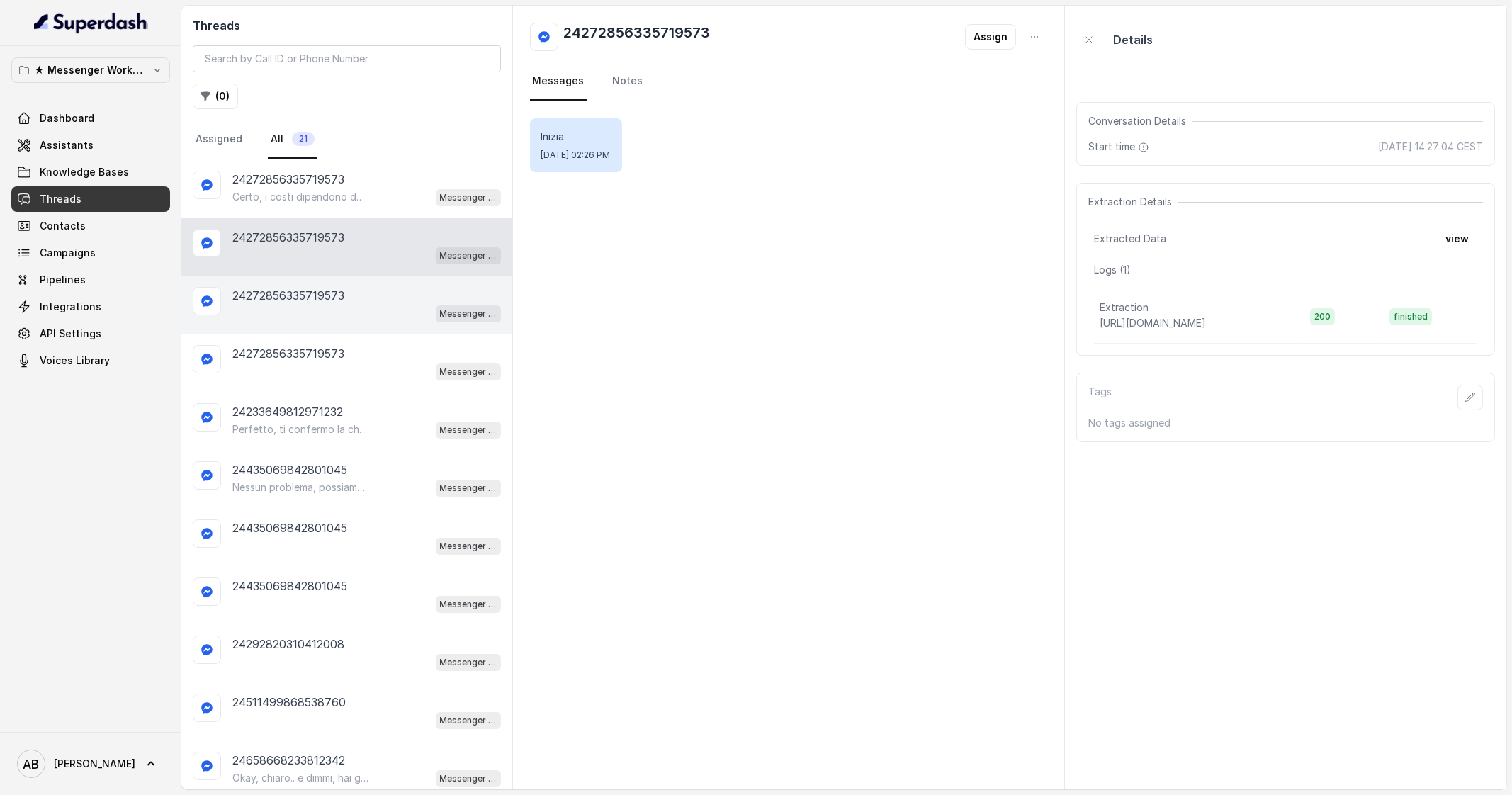
click at [295, 294] on p "24272856335719573" at bounding box center [288, 295] width 112 height 17
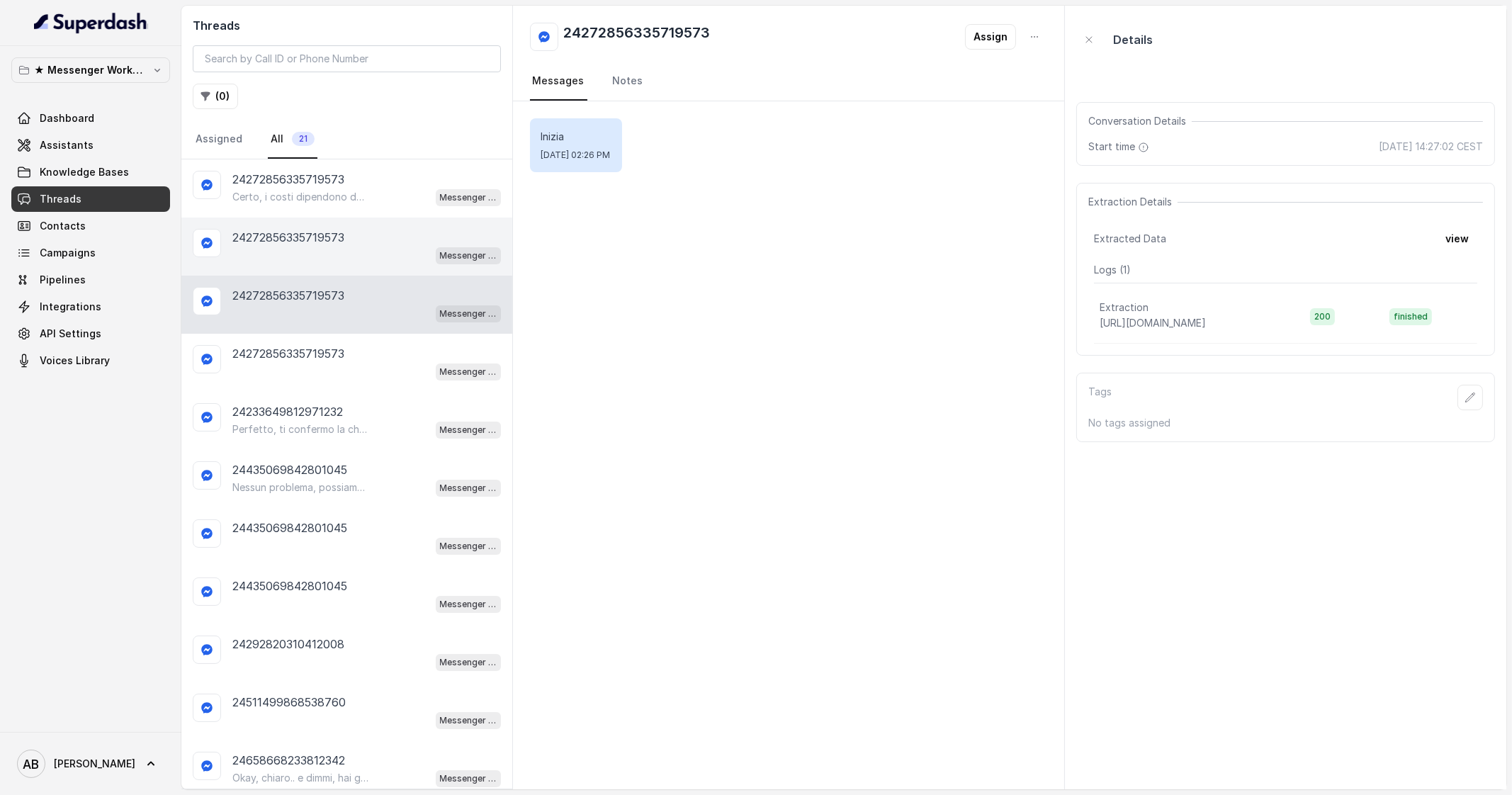
click at [297, 266] on div "24272856335719573 Messenger Metodo FESPA v2" at bounding box center [347, 246] width 331 height 58
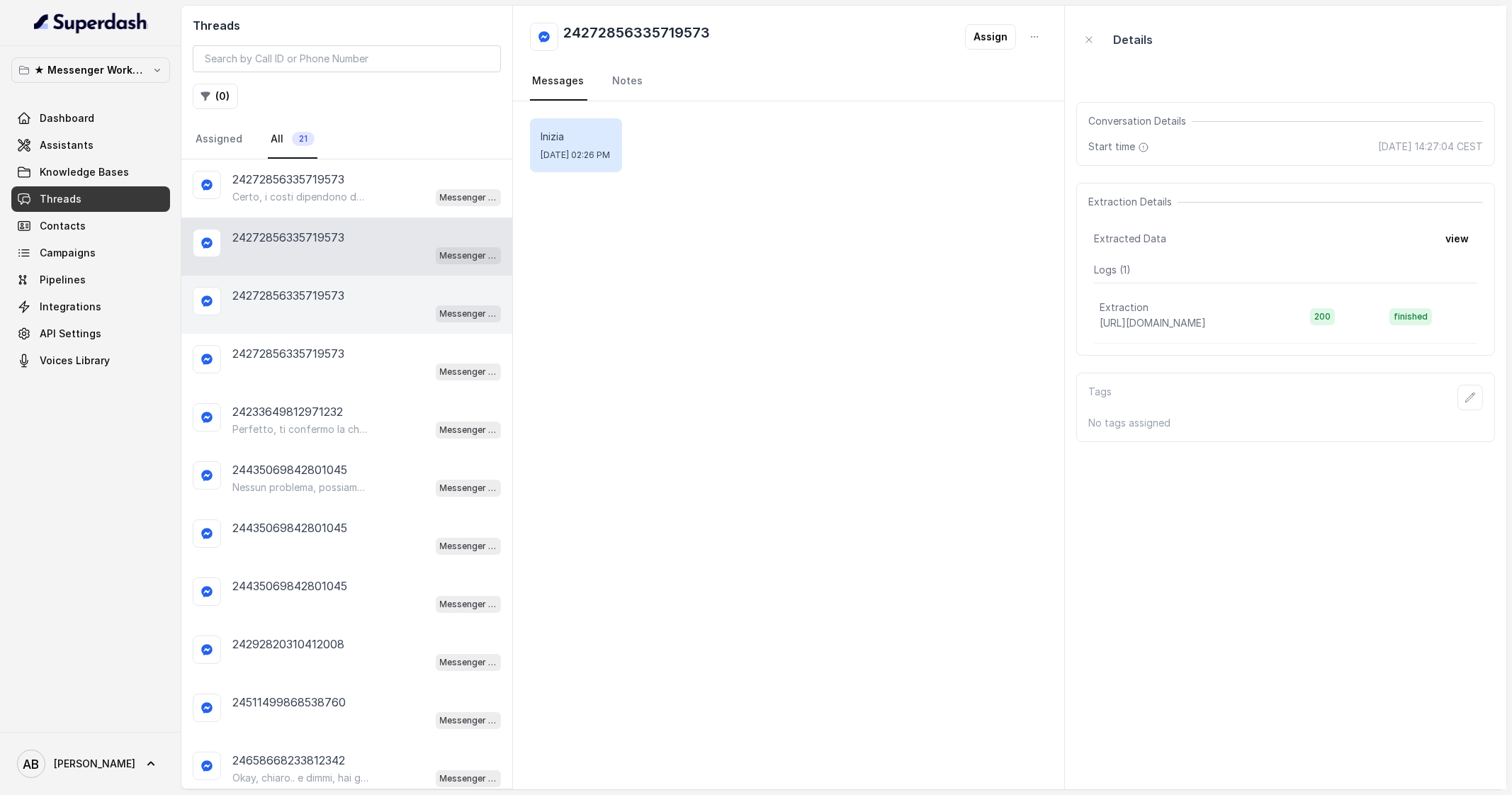
click at [301, 324] on div "24272856335719573 Messenger Metodo FESPA v2" at bounding box center [347, 305] width 331 height 58
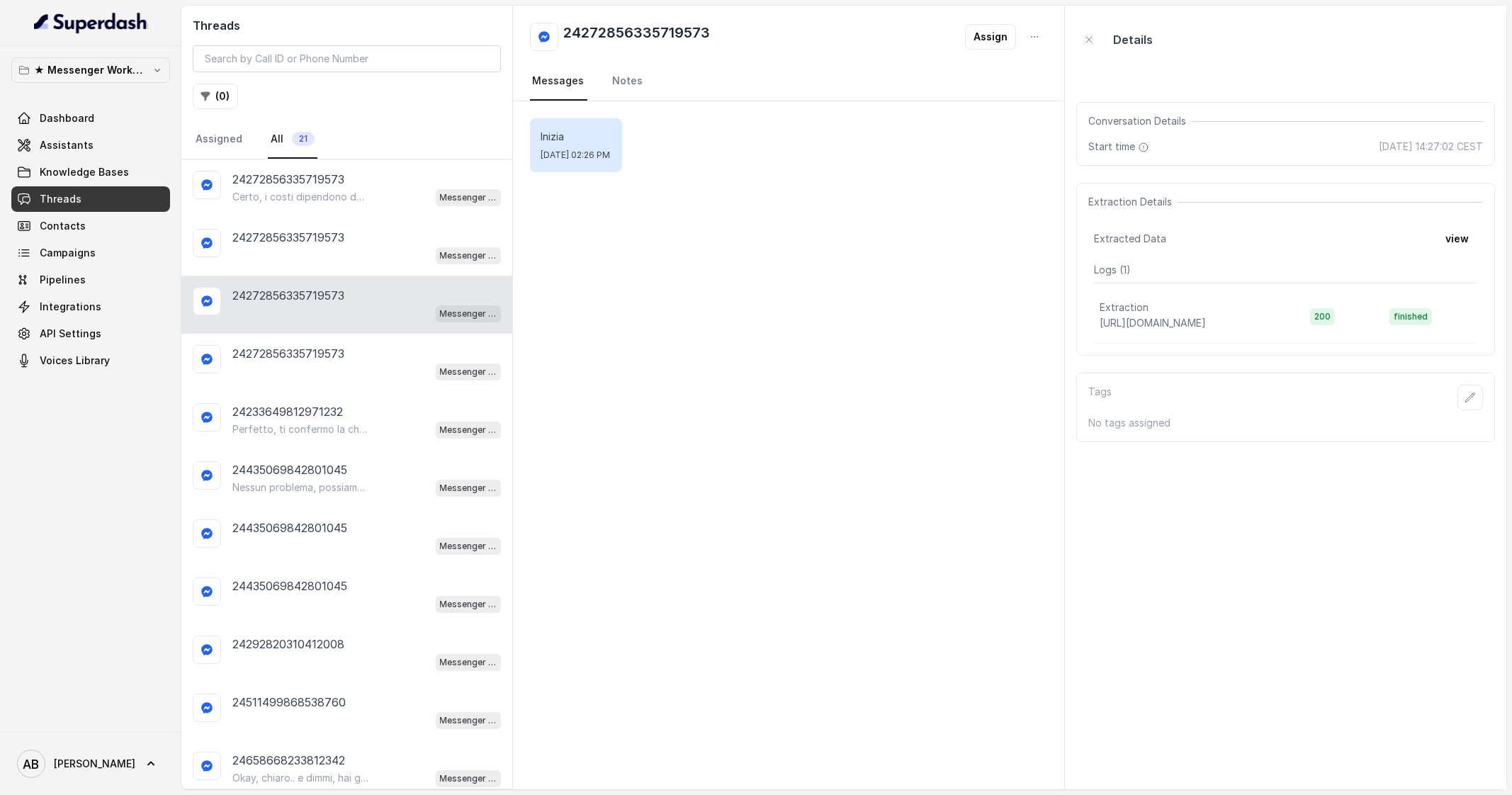
click at [300, 299] on p "24272856335719573" at bounding box center [288, 295] width 112 height 17
click at [294, 264] on div "24272856335719573 Messenger Metodo FESPA v2" at bounding box center [347, 246] width 331 height 58
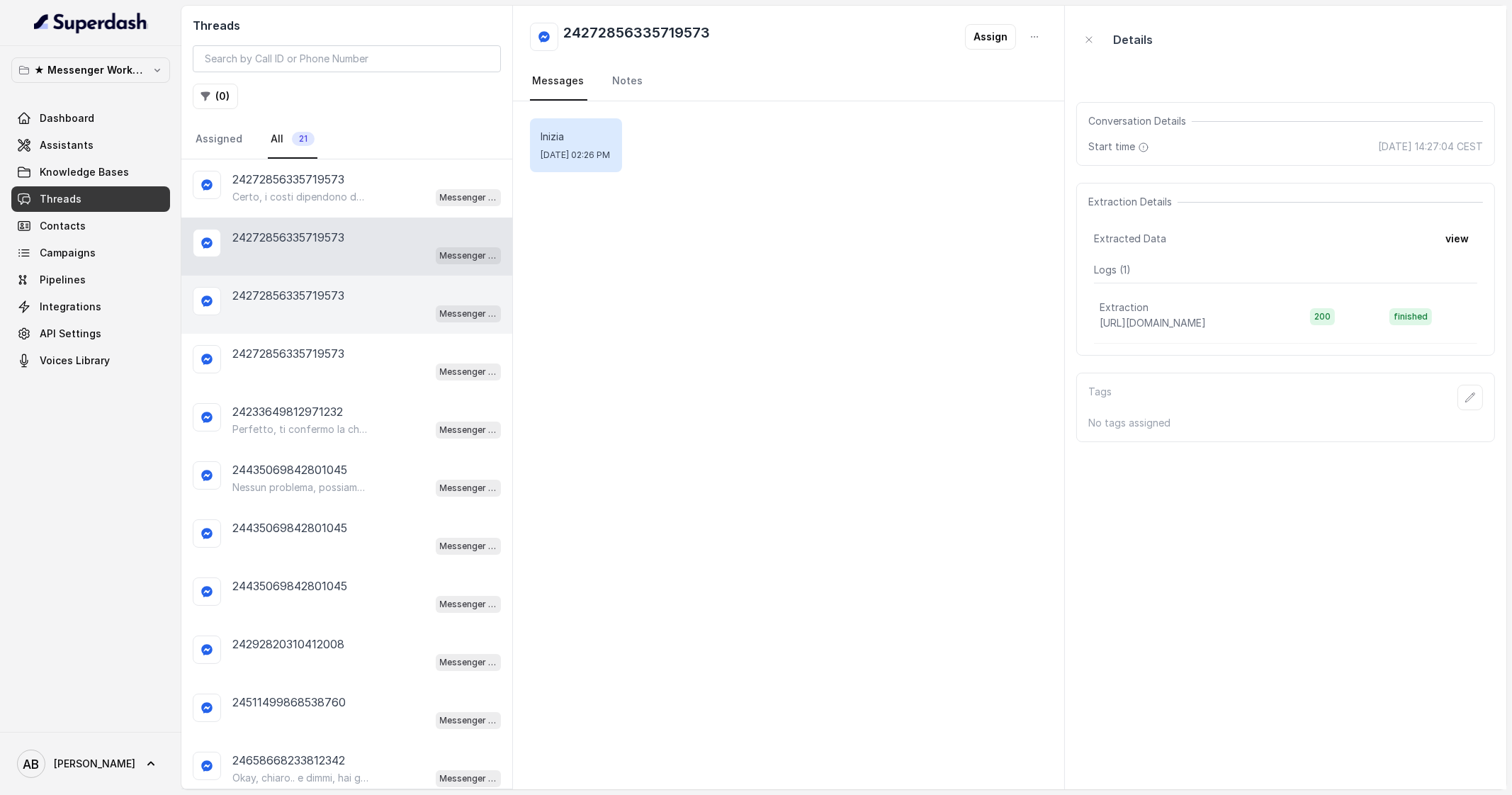
click at [300, 295] on p "24272856335719573" at bounding box center [288, 295] width 112 height 17
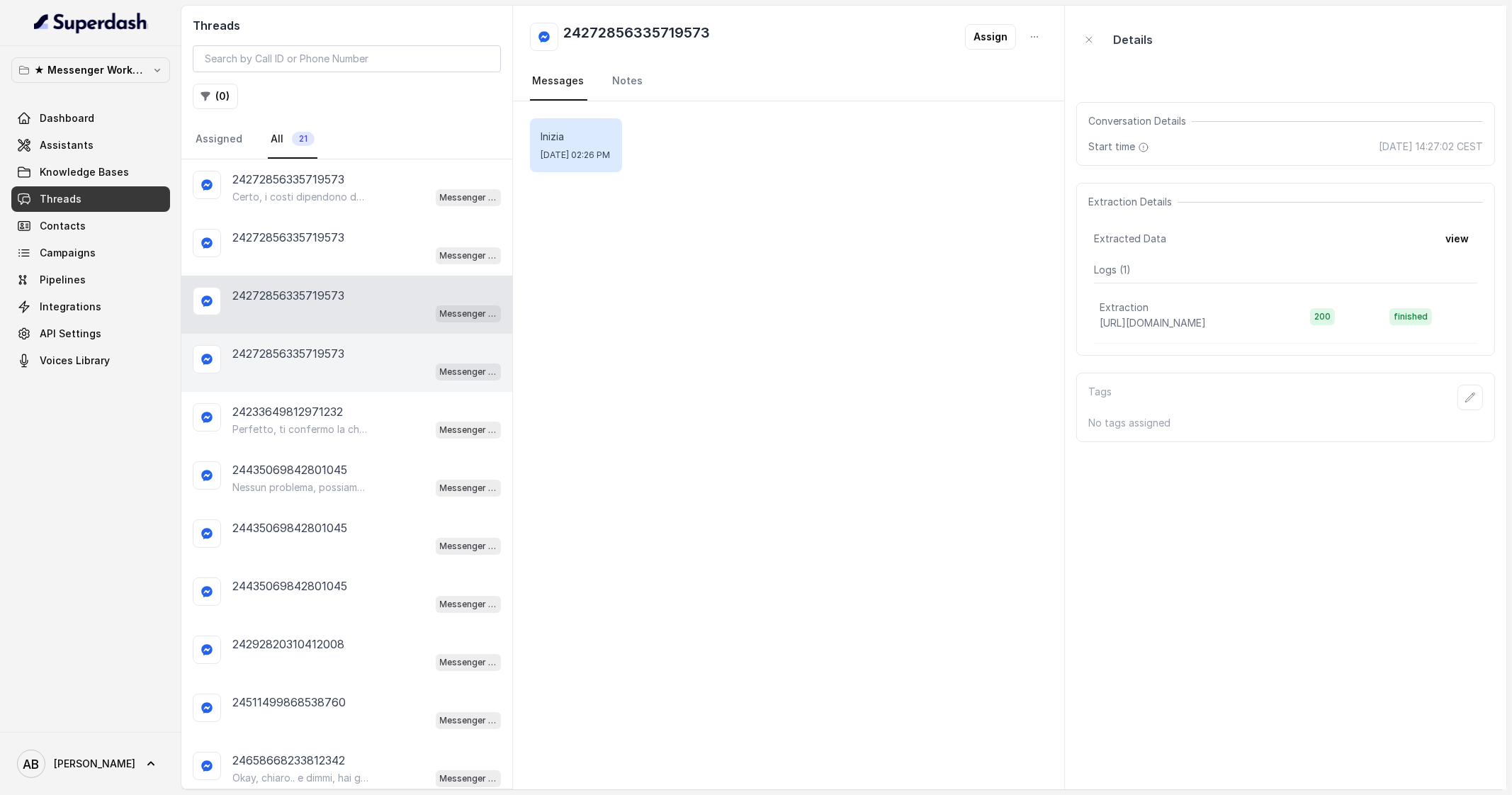
click at [304, 347] on p "24272856335719573" at bounding box center [288, 354] width 112 height 17
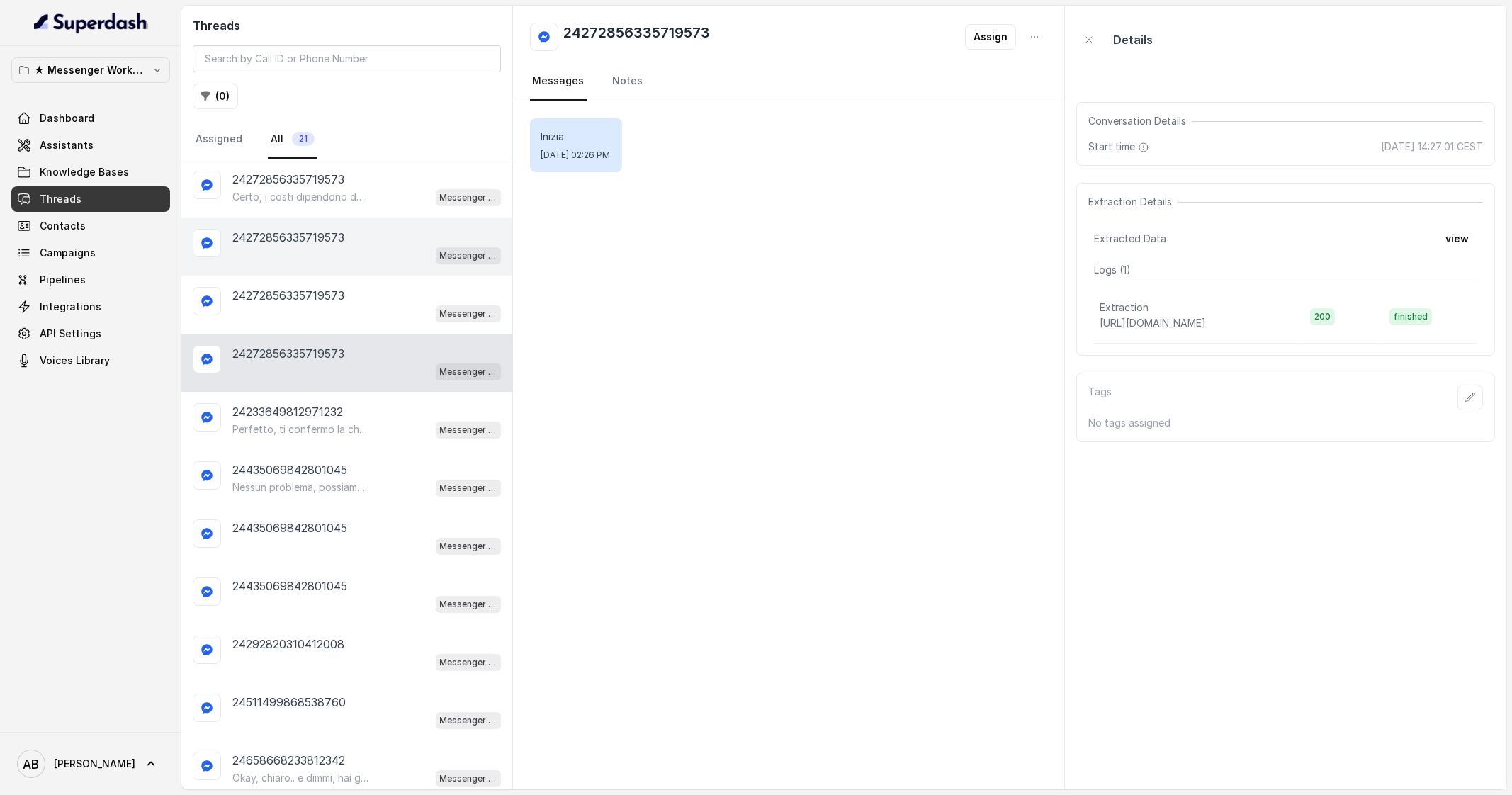
click at [305, 267] on div "24272856335719573 Messenger Metodo FESPA v2" at bounding box center [347, 246] width 331 height 58
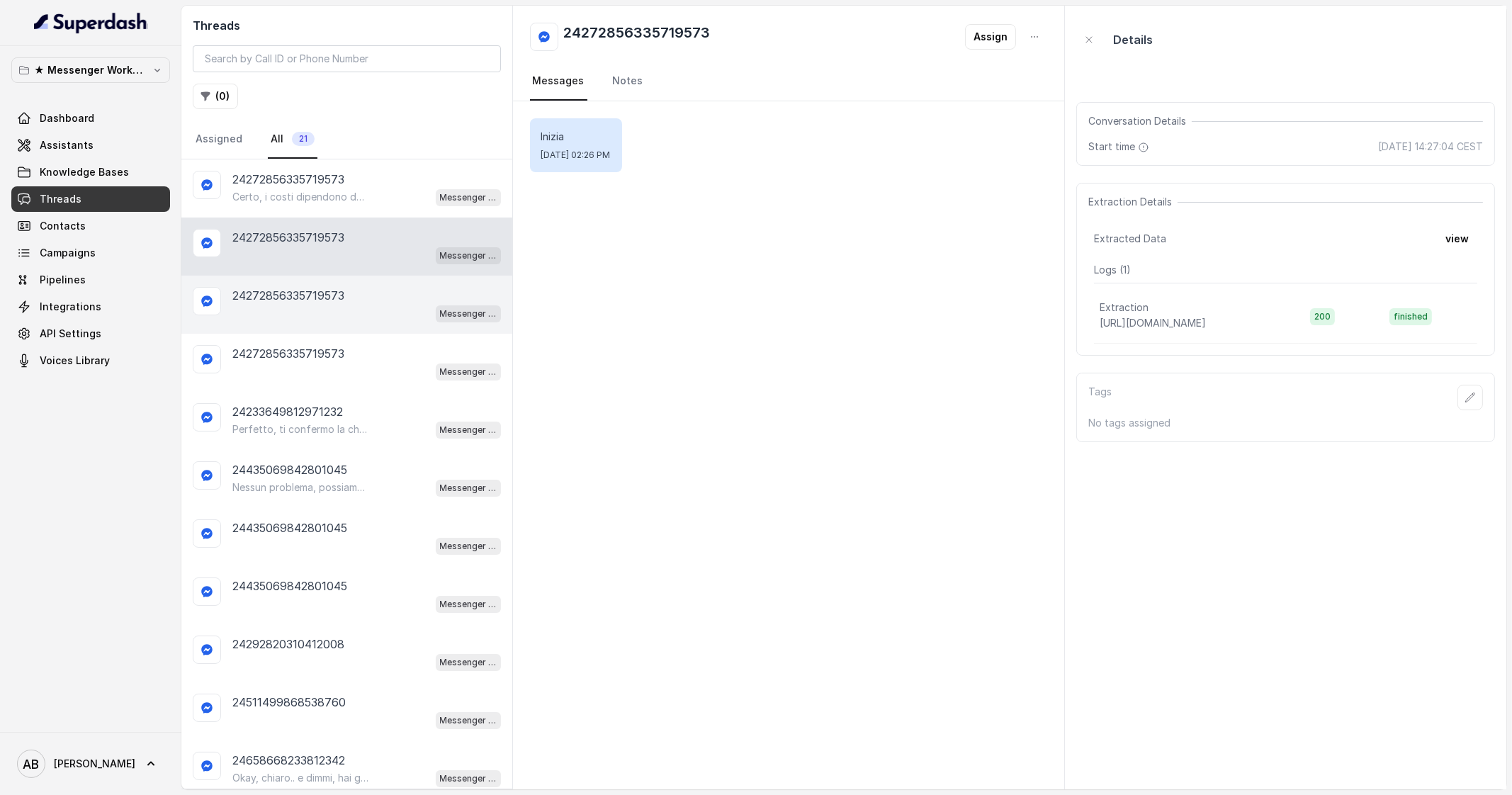
click at [301, 301] on p "24272856335719573" at bounding box center [288, 295] width 112 height 17
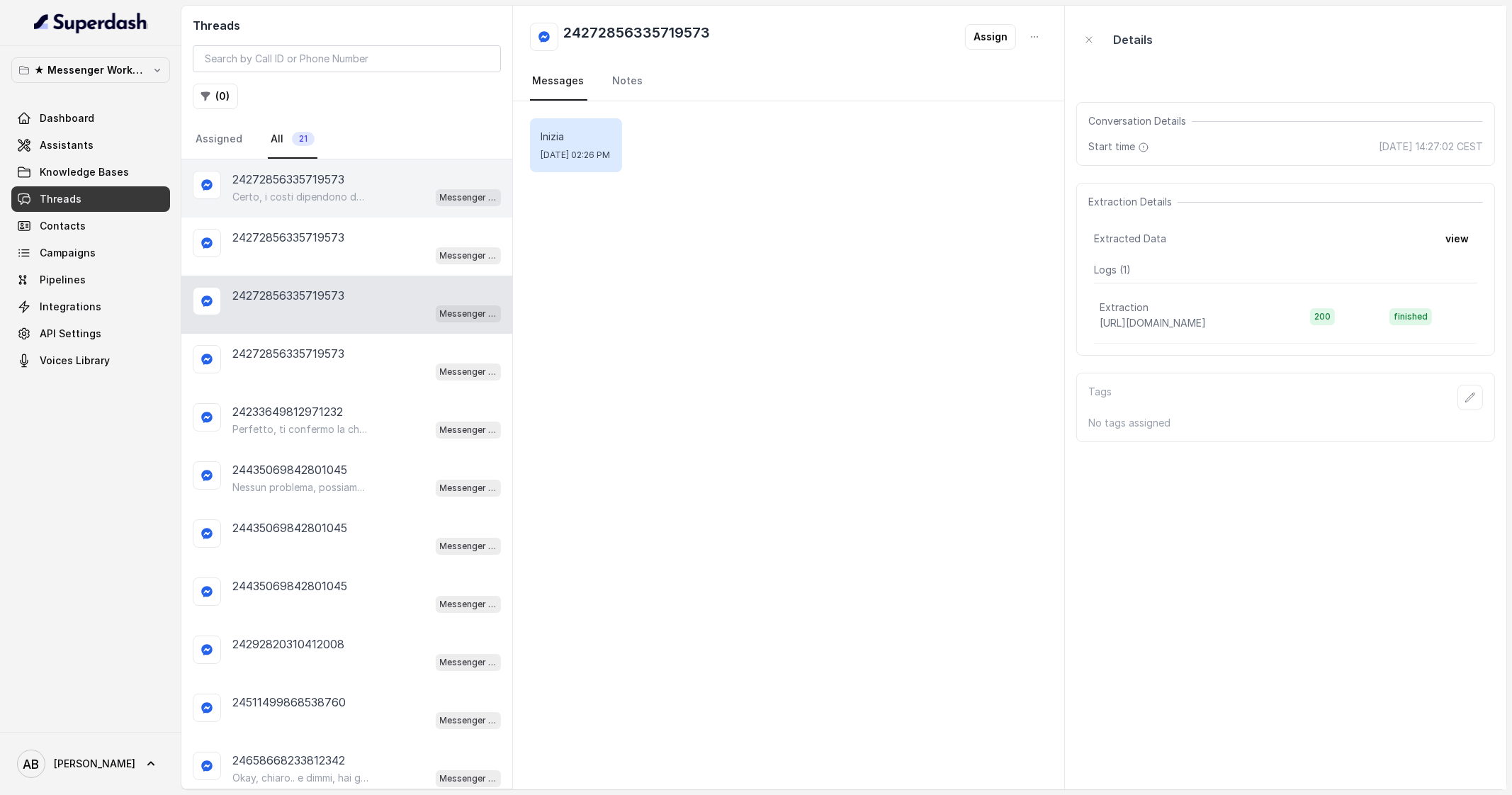
click at [328, 190] on p "Certo, i costi dipendono dal percorso personalizzato che ti verrà proposto. Ti …" at bounding box center [300, 197] width 136 height 14
